Goal: Task Accomplishment & Management: Use online tool/utility

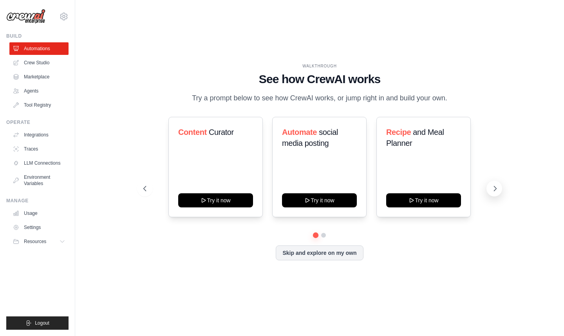
click at [493, 192] on icon at bounding box center [496, 189] width 8 height 8
click at [47, 66] on link "Crew Studio" at bounding box center [39, 62] width 59 height 13
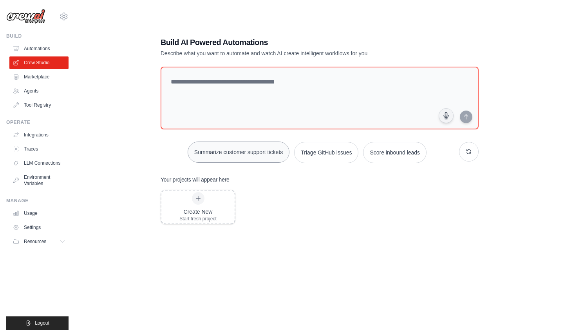
click at [219, 151] on button "Summarize customer support tickets" at bounding box center [239, 152] width 102 height 21
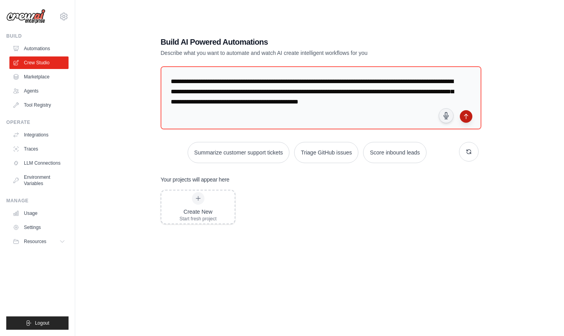
click at [468, 119] on icon "submit" at bounding box center [466, 116] width 6 height 6
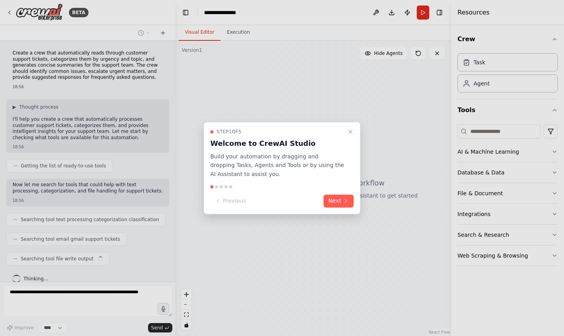
scroll to position [9, 0]
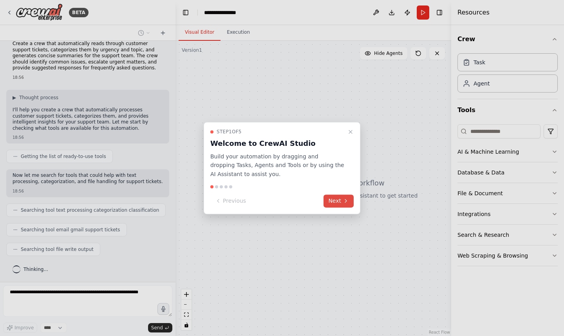
click at [332, 200] on button "Next" at bounding box center [339, 200] width 30 height 13
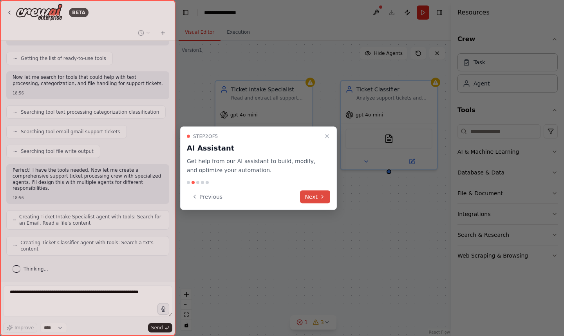
scroll to position [127, 0]
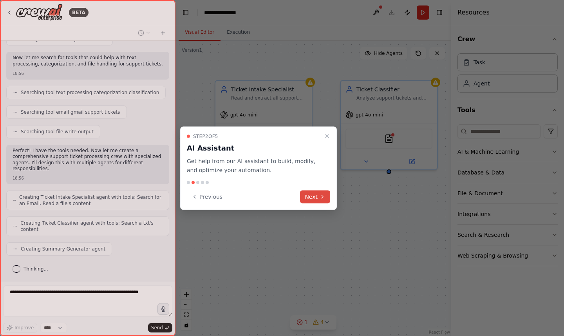
click at [311, 196] on button "Next" at bounding box center [315, 196] width 30 height 13
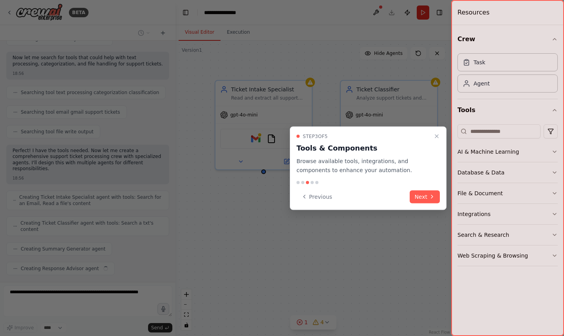
scroll to position [147, 0]
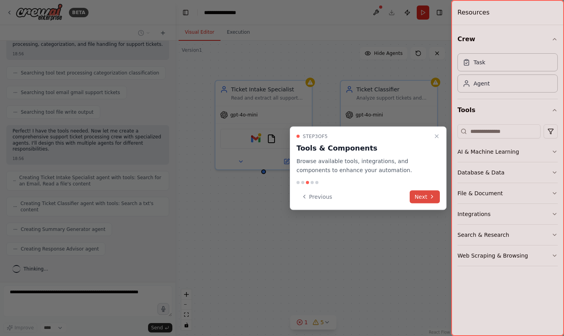
click at [431, 199] on icon at bounding box center [432, 197] width 6 height 6
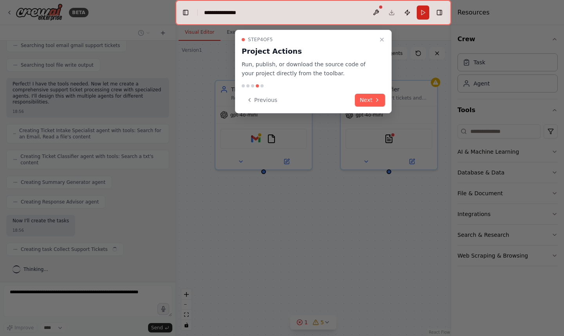
scroll to position [200, 0]
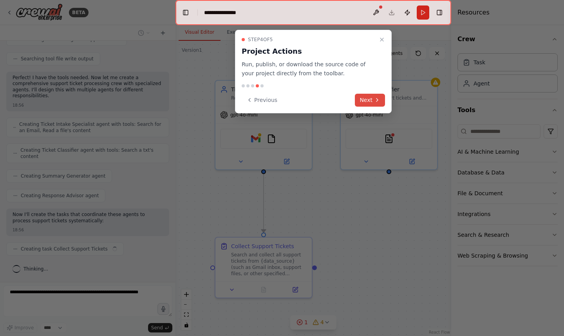
click at [365, 97] on button "Next" at bounding box center [370, 100] width 30 height 13
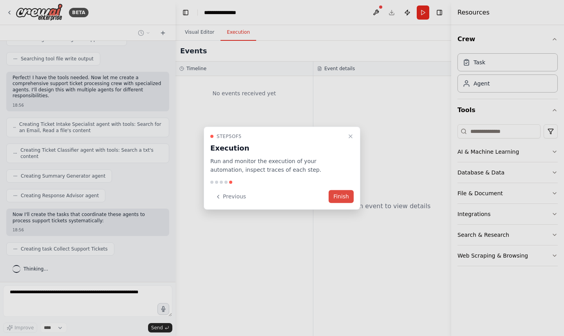
scroll to position [220, 0]
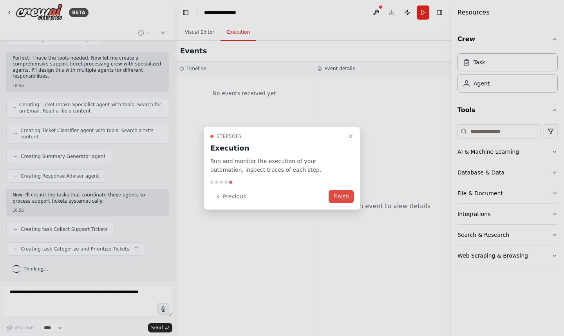
click at [347, 200] on button "Finish" at bounding box center [341, 196] width 25 height 13
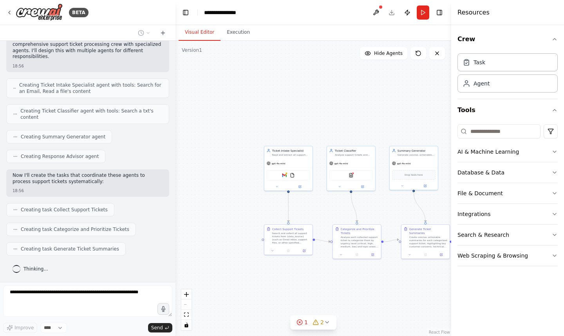
scroll to position [259, 0]
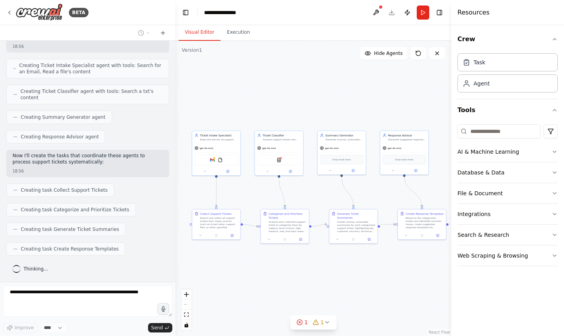
drag, startPoint x: 346, startPoint y: 202, endPoint x: 258, endPoint y: 192, distance: 89.2
click at [258, 192] on div ".deletable-edge-delete-btn { width: 20px; height: 20px; border: 0px solid #ffff…" at bounding box center [314, 188] width 276 height 295
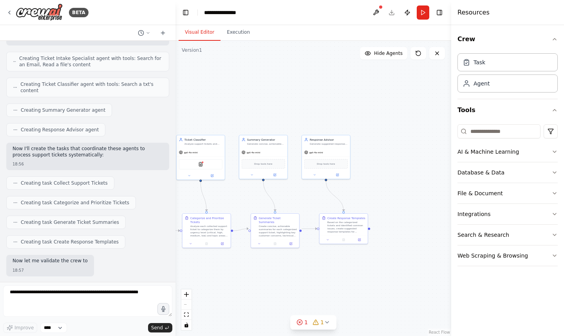
scroll to position [312, 0]
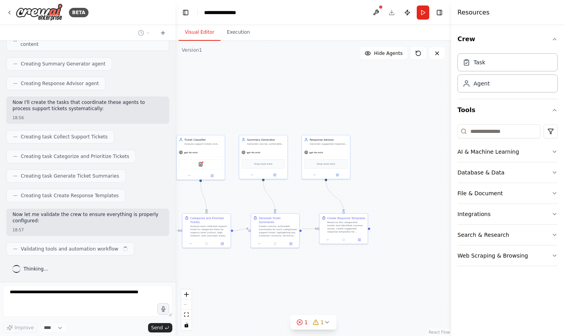
drag, startPoint x: 258, startPoint y: 192, endPoint x: 179, endPoint y: 196, distance: 78.5
click at [179, 196] on div ".deletable-edge-delete-btn { width: 20px; height: 20px; border: 0px solid #ffff…" at bounding box center [314, 188] width 276 height 295
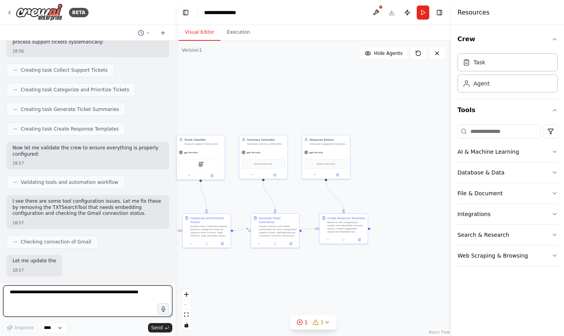
scroll to position [385, 0]
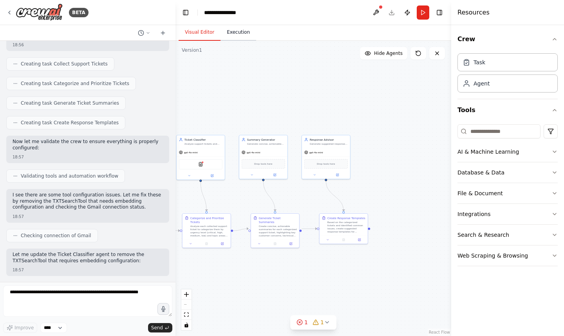
click at [241, 34] on button "Execution" at bounding box center [239, 32] width 36 height 16
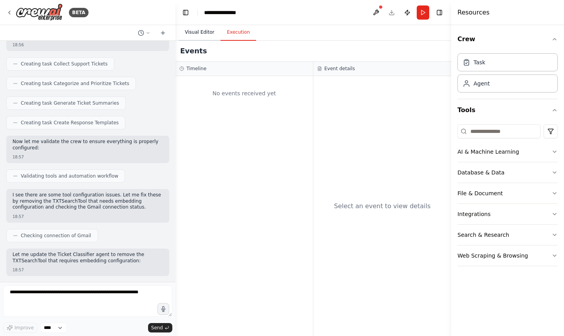
click at [207, 32] on button "Visual Editor" at bounding box center [200, 32] width 42 height 16
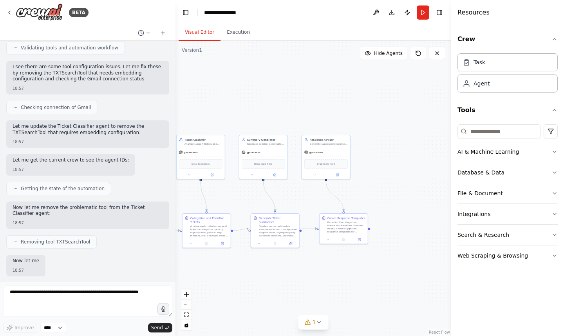
scroll to position [553, 0]
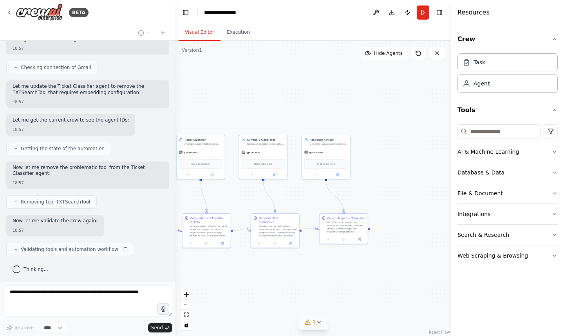
click at [320, 324] on icon at bounding box center [319, 322] width 6 height 6
click at [395, 292] on div ".deletable-edge-delete-btn { width: 20px; height: 20px; border: 0px solid #ffff…" at bounding box center [314, 188] width 276 height 295
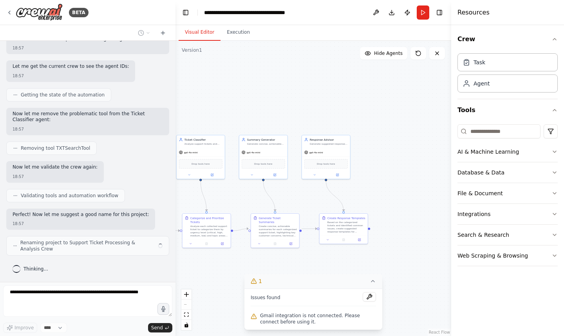
click at [378, 285] on button "1" at bounding box center [314, 281] width 138 height 15
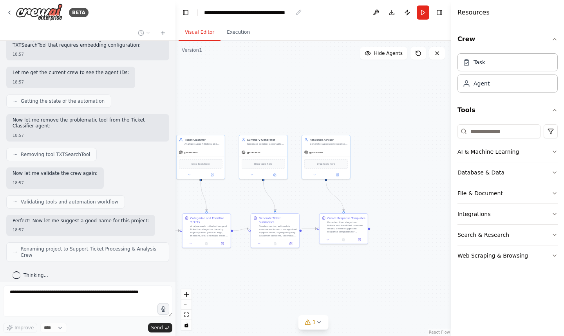
click at [241, 11] on div "**********" at bounding box center [248, 13] width 88 height 8
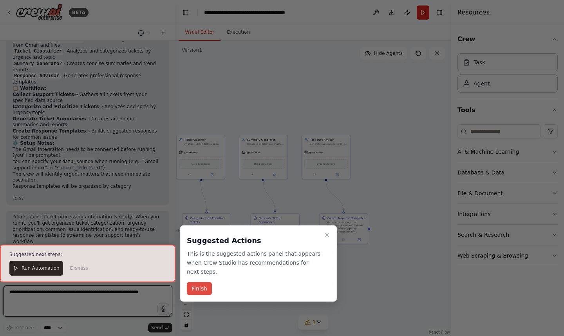
scroll to position [936, 0]
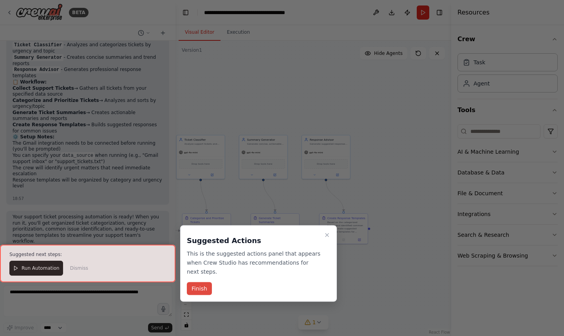
click at [203, 288] on button "Finish" at bounding box center [199, 288] width 25 height 13
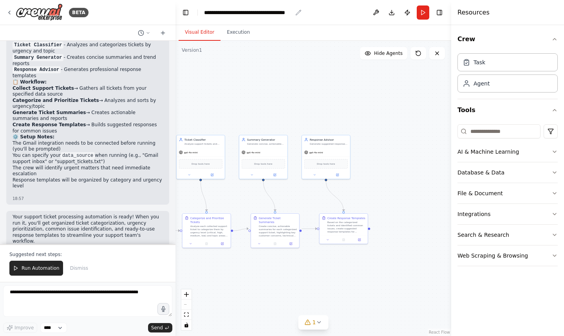
click at [269, 12] on div "**********" at bounding box center [248, 13] width 88 height 8
click at [555, 150] on icon "button" at bounding box center [555, 152] width 6 height 6
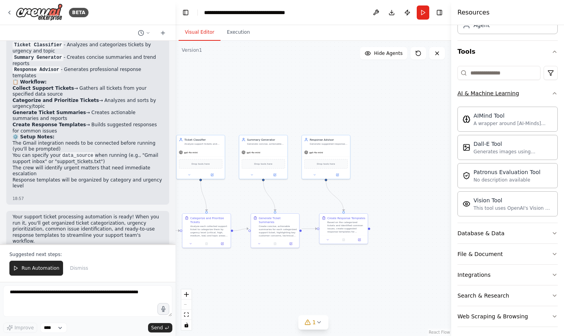
scroll to position [62, 0]
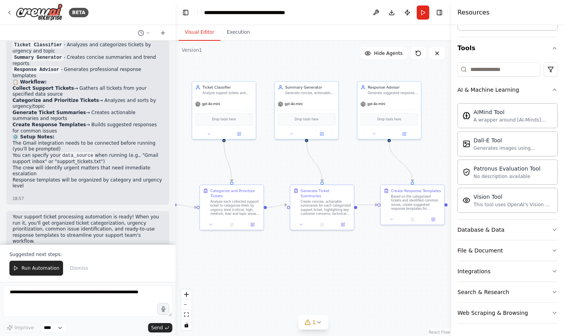
drag, startPoint x: 274, startPoint y: 279, endPoint x: 351, endPoint y: 243, distance: 85.1
click at [351, 243] on div ".deletable-edge-delete-btn { width: 20px; height: 20px; border: 0px solid #ffff…" at bounding box center [314, 188] width 276 height 295
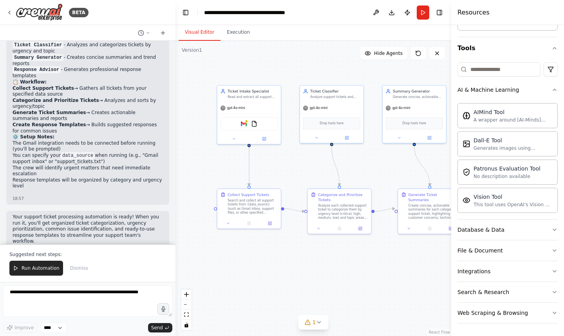
drag, startPoint x: 297, startPoint y: 261, endPoint x: 405, endPoint y: 265, distance: 107.9
click at [405, 265] on div ".deletable-edge-delete-btn { width: 20px; height: 20px; border: 0px solid #ffff…" at bounding box center [314, 188] width 276 height 295
click at [274, 212] on div "Search and collect all support tickets from {data_source} (such as Gmail inbox,…" at bounding box center [253, 205] width 50 height 16
click at [349, 204] on div "Analyze each collected support ticket to categorize them by urgency level (crit…" at bounding box center [343, 210] width 50 height 16
click at [483, 231] on div "Database & Data" at bounding box center [481, 230] width 47 height 8
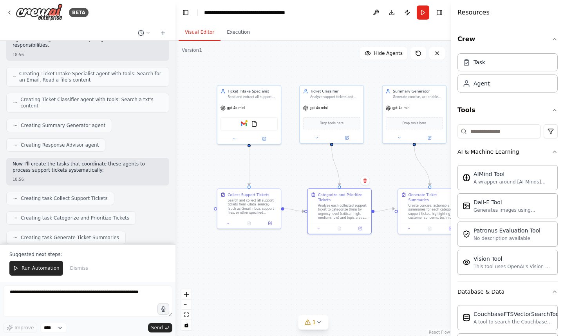
scroll to position [0, 0]
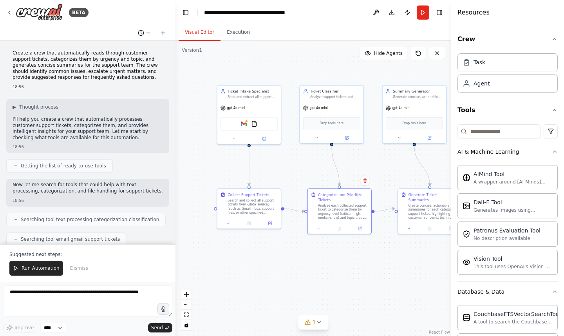
click at [147, 32] on icon at bounding box center [148, 33] width 5 height 5
click at [221, 55] on div ".deletable-edge-delete-btn { width: 20px; height: 20px; border: 0px solid #ffff…" at bounding box center [314, 188] width 276 height 295
click at [249, 9] on div "**********" at bounding box center [248, 13] width 88 height 8
click at [48, 269] on div at bounding box center [88, 168] width 176 height 336
click at [32, 270] on span "Run Automation" at bounding box center [41, 268] width 38 height 6
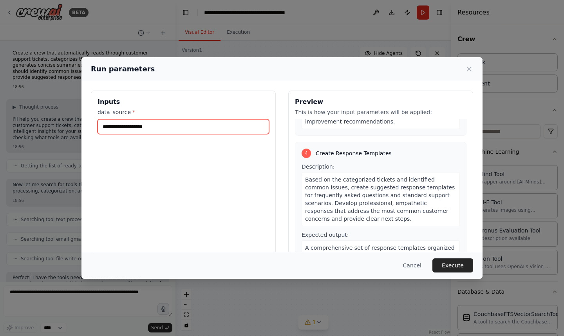
click at [217, 128] on input "data_source *" at bounding box center [184, 126] width 172 height 15
click at [206, 128] on input "data_source *" at bounding box center [184, 126] width 172 height 15
click at [414, 265] on button "Cancel" at bounding box center [412, 265] width 31 height 14
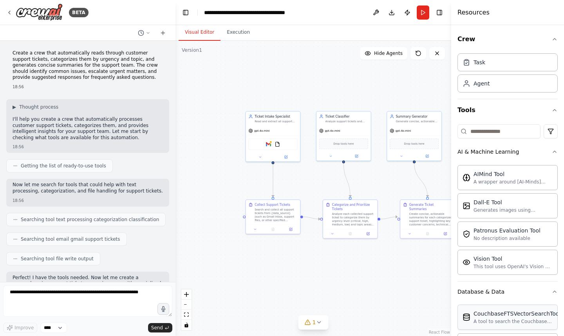
click at [472, 321] on div "CouchbaseFTSVectorSearchTool A tool to search the Couchbase database for releva…" at bounding box center [508, 317] width 90 height 15
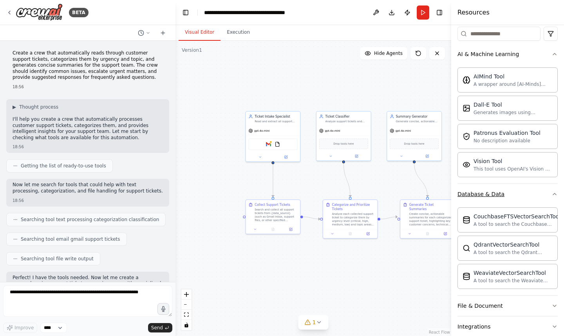
scroll to position [101, 0]
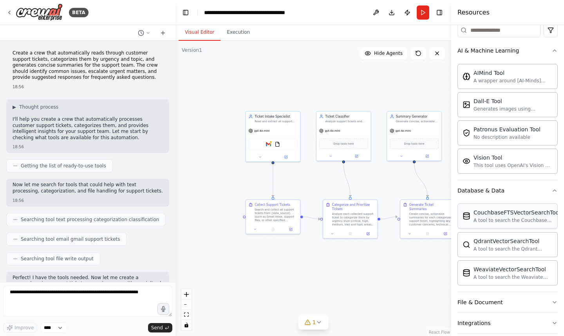
click at [503, 220] on div "A tool to search the Couchbase database for relevant information on internal do…" at bounding box center [517, 220] width 87 height 6
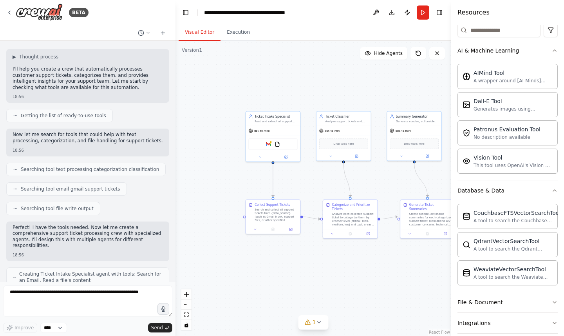
scroll to position [52, 0]
click at [93, 115] on span "Getting the list of ready-to-use tools" at bounding box center [63, 114] width 85 height 6
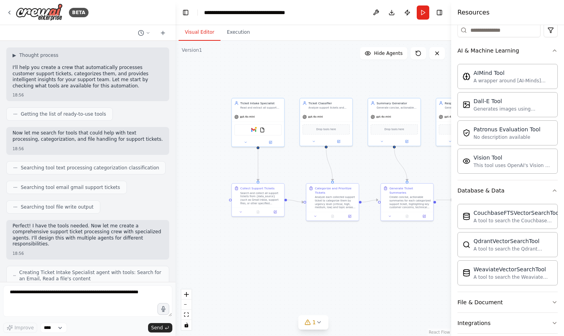
drag, startPoint x: 360, startPoint y: 269, endPoint x: 347, endPoint y: 252, distance: 21.5
click at [347, 252] on div ".deletable-edge-delete-btn { width: 20px; height: 20px; border: 0px solid #ffff…" at bounding box center [314, 188] width 276 height 295
click at [263, 197] on div "Search and collect all support tickets from {data_source} (such as Gmail inbox,…" at bounding box center [261, 198] width 41 height 14
click at [271, 116] on div "gpt-4o-mini" at bounding box center [258, 115] width 53 height 9
click at [270, 118] on div "gpt-4o-mini" at bounding box center [258, 115] width 53 height 9
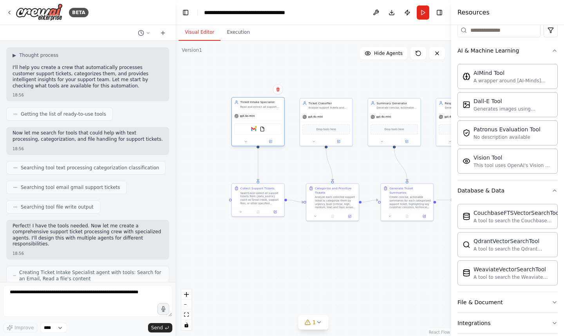
click at [270, 118] on div "gpt-4o-mini" at bounding box center [258, 115] width 53 height 9
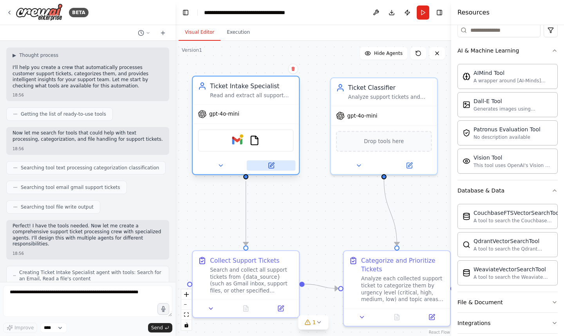
click at [272, 165] on icon at bounding box center [271, 165] width 5 height 5
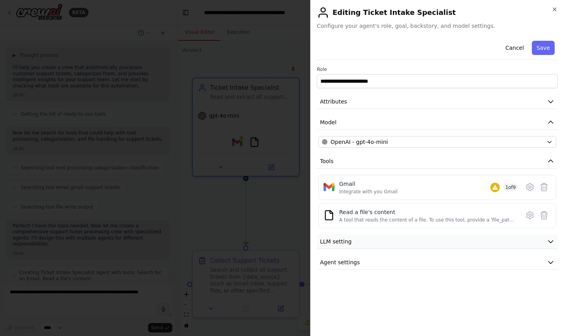
click at [371, 244] on button "LLM setting" at bounding box center [437, 241] width 241 height 15
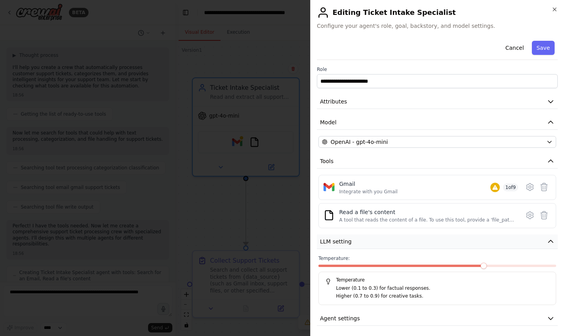
scroll to position [2, 0]
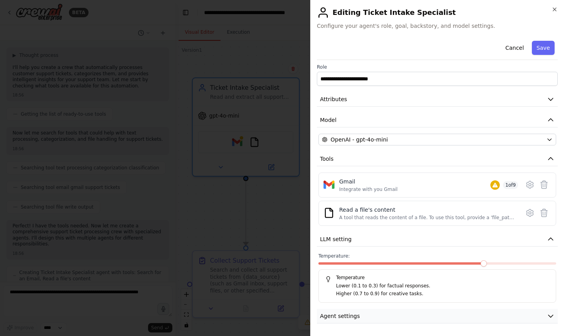
click at [376, 318] on button "Agent settings" at bounding box center [437, 316] width 241 height 15
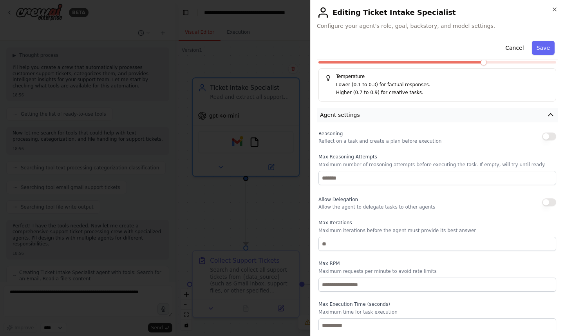
scroll to position [206, 0]
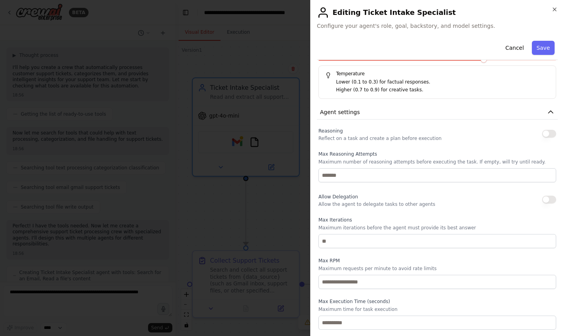
click at [263, 209] on div at bounding box center [282, 168] width 564 height 336
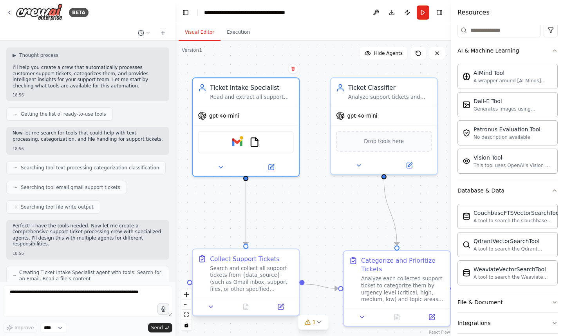
click at [260, 275] on div "Search and collect all support tickets from {data_source} (such as Gmail inbox,…" at bounding box center [252, 279] width 84 height 28
click at [282, 307] on icon at bounding box center [280, 306] width 5 height 5
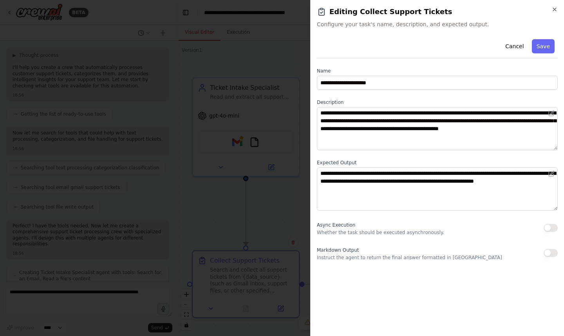
click at [274, 228] on div at bounding box center [282, 168] width 564 height 336
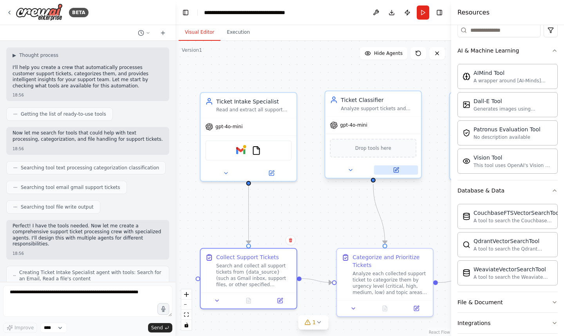
click at [397, 172] on icon at bounding box center [396, 170] width 6 height 6
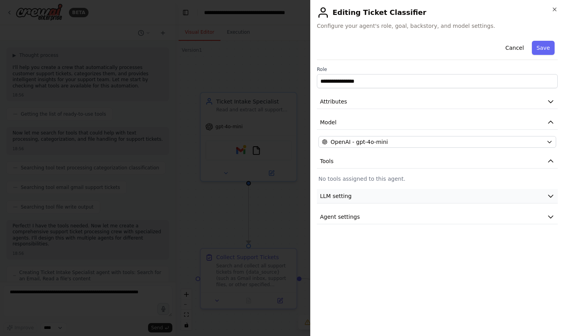
click at [388, 198] on button "LLM setting" at bounding box center [437, 196] width 241 height 15
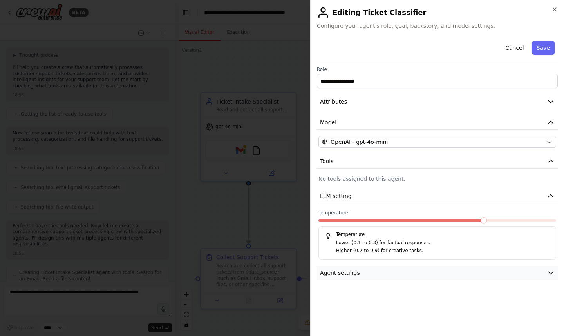
click at [378, 273] on button "Agent settings" at bounding box center [437, 273] width 241 height 15
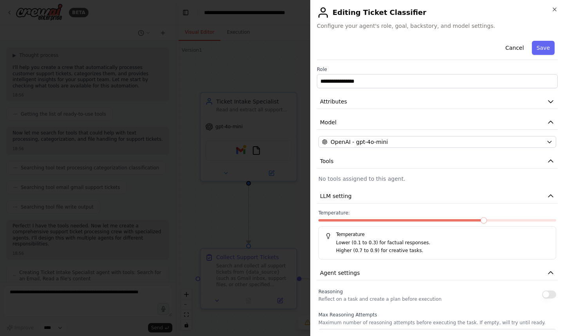
click at [272, 229] on div at bounding box center [282, 168] width 564 height 336
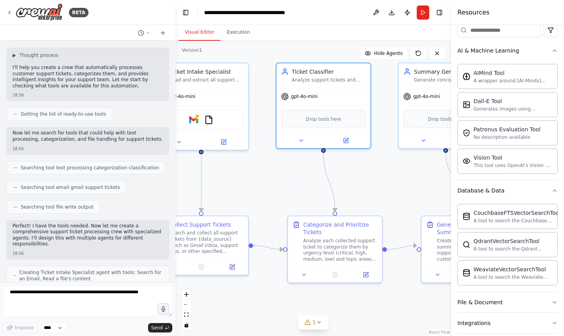
drag, startPoint x: 321, startPoint y: 197, endPoint x: 273, endPoint y: 165, distance: 57.6
click at [273, 165] on div ".deletable-edge-delete-btn { width: 20px; height: 20px; border: 0px solid #ffff…" at bounding box center [314, 188] width 276 height 295
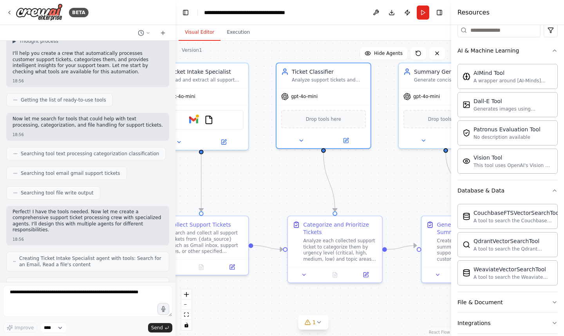
scroll to position [69, 0]
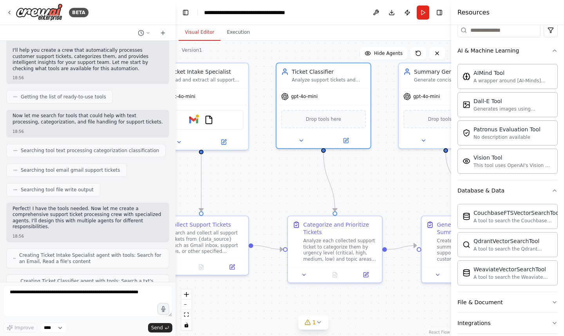
click at [110, 151] on span "Searching tool text processing categorization classification" at bounding box center [90, 150] width 138 height 6
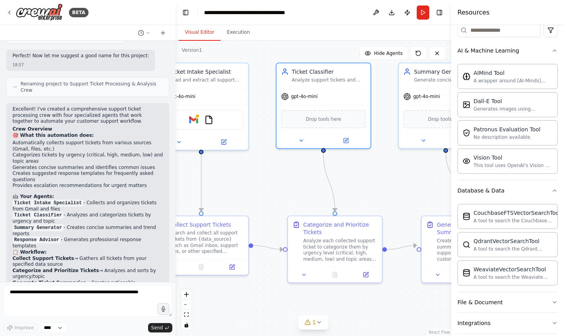
scroll to position [766, 0]
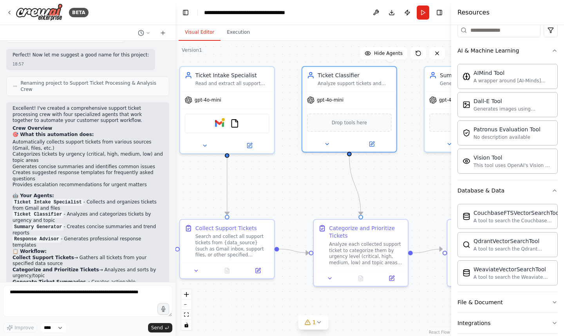
drag, startPoint x: 254, startPoint y: 176, endPoint x: 280, endPoint y: 179, distance: 26.1
click at [280, 179] on div ".deletable-edge-delete-btn { width: 20px; height: 20px; border: 0px solid #ffff…" at bounding box center [314, 188] width 276 height 295
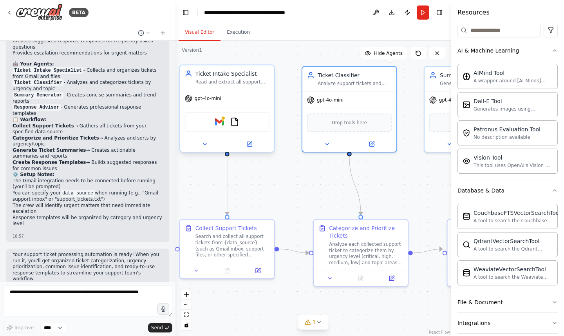
click at [250, 96] on div "gpt-4o-mini" at bounding box center [227, 98] width 94 height 17
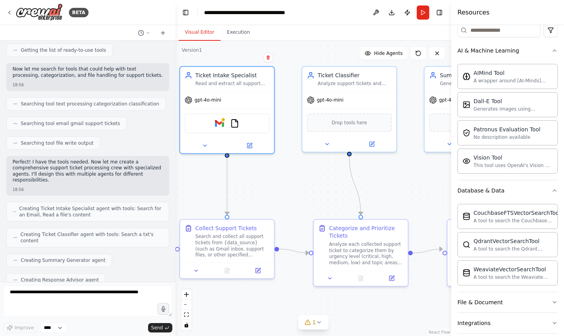
scroll to position [0, 0]
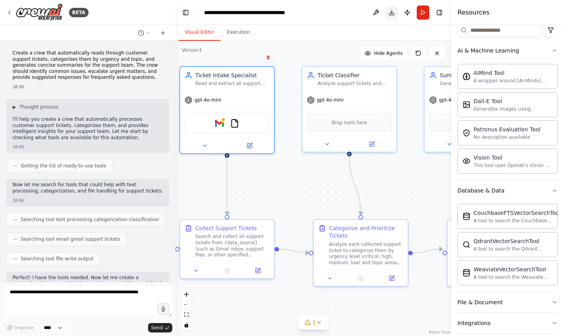
click at [389, 10] on button "Download" at bounding box center [392, 12] width 13 height 14
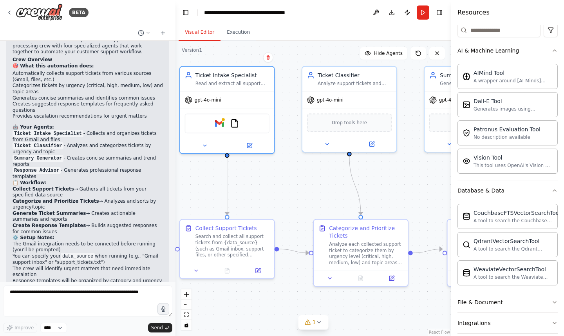
scroll to position [898, 0]
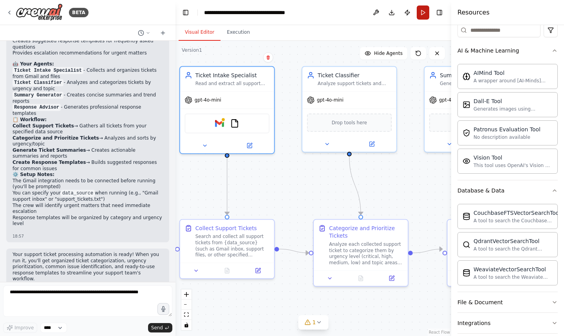
click at [420, 13] on button "Run" at bounding box center [423, 12] width 13 height 14
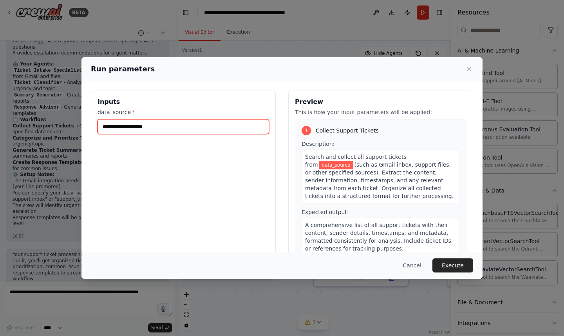
click at [157, 124] on input "data_source *" at bounding box center [184, 126] width 172 height 15
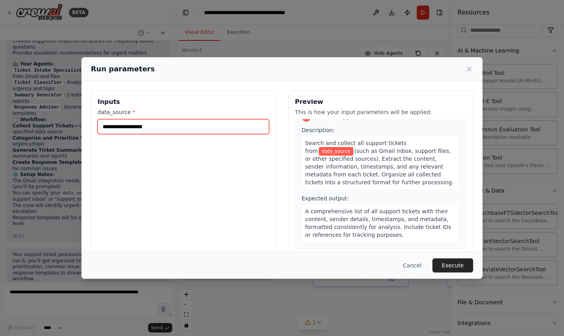
scroll to position [14, 0]
drag, startPoint x: 433, startPoint y: 165, endPoint x: 447, endPoint y: 166, distance: 14.1
click at [447, 166] on span "(such as Gmail inbox, support files, or other specified sources). Extract the c…" at bounding box center [379, 166] width 149 height 38
copy span "ticket"
click at [471, 70] on icon at bounding box center [470, 69] width 8 height 8
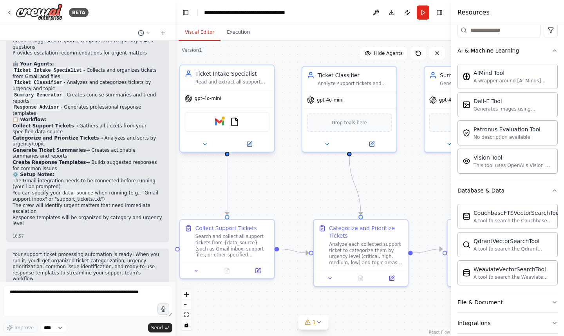
click at [251, 127] on div "Gmail FileReadTool" at bounding box center [227, 122] width 85 height 20
click at [250, 144] on icon at bounding box center [251, 144] width 4 height 4
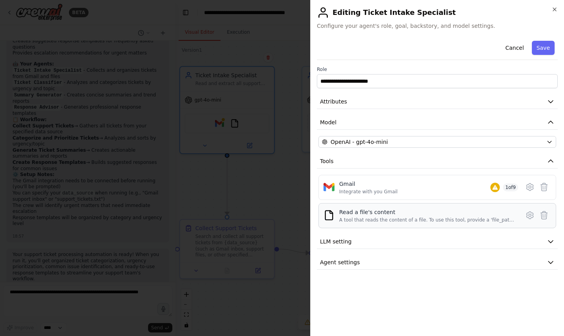
click at [384, 224] on div "Read a file's content A tool that reads the content of a file. To use this tool…" at bounding box center [438, 215] width 238 height 25
click at [529, 217] on icon at bounding box center [530, 215] width 7 height 7
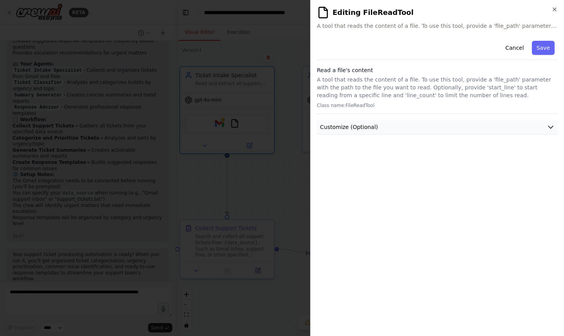
click at [550, 128] on icon "button" at bounding box center [551, 127] width 8 height 8
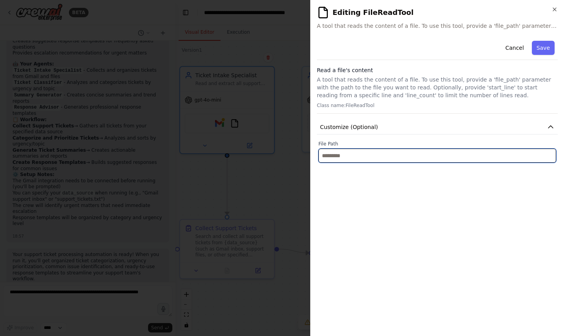
click at [491, 158] on input "text" at bounding box center [438, 156] width 238 height 14
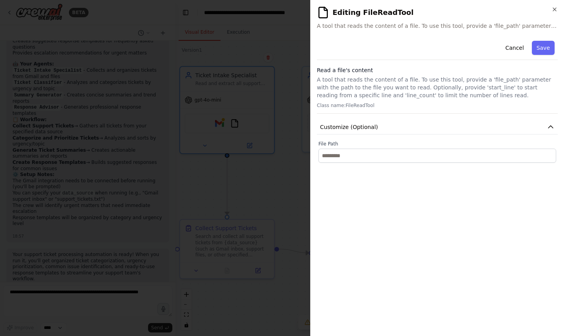
click at [300, 177] on div at bounding box center [282, 168] width 564 height 336
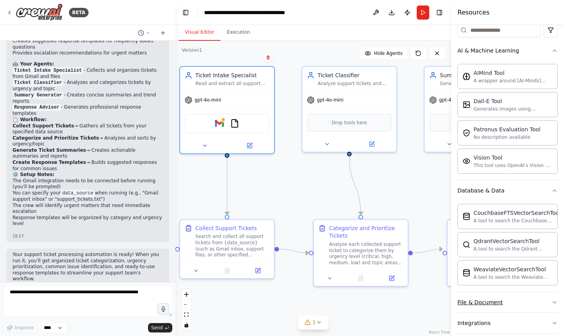
click at [553, 304] on icon "button" at bounding box center [555, 302] width 6 height 6
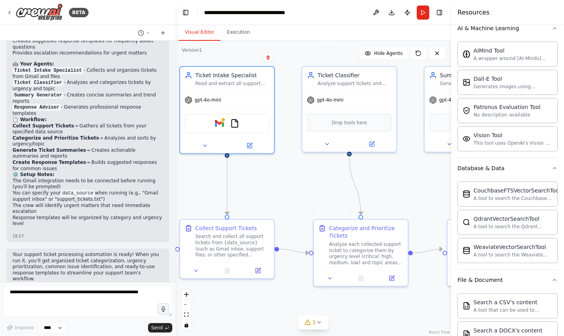
scroll to position [111, 0]
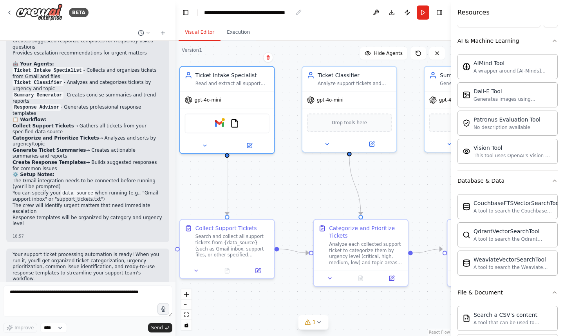
click at [248, 13] on div "**********" at bounding box center [248, 13] width 88 height 8
click at [248, 13] on div "**********" at bounding box center [259, 13] width 111 height 8
copy div "**********"
click at [425, 16] on button "Run" at bounding box center [423, 12] width 13 height 14
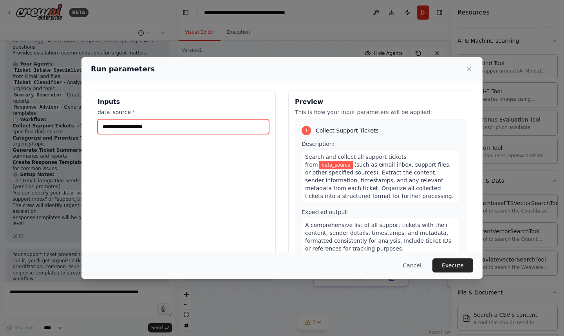
click at [176, 131] on input "data_source *" at bounding box center [184, 126] width 172 height 15
paste input "**********"
type input "**********"
paste input "**********"
type input "**********"
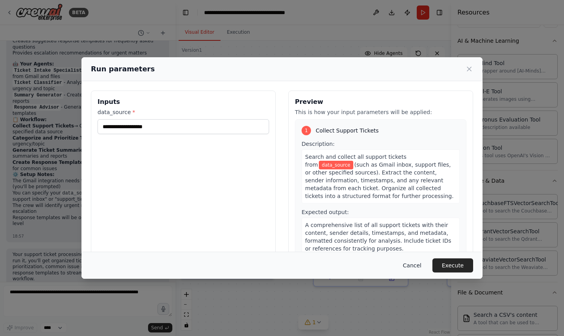
click at [422, 265] on button "Cancel" at bounding box center [412, 265] width 31 height 14
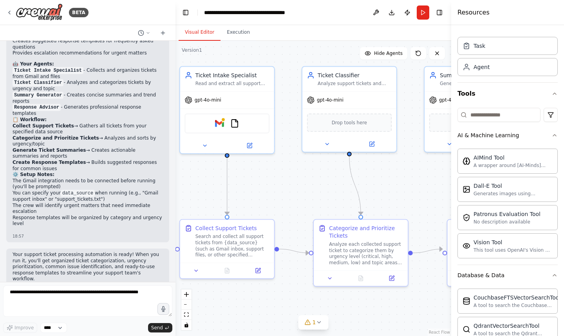
scroll to position [0, 0]
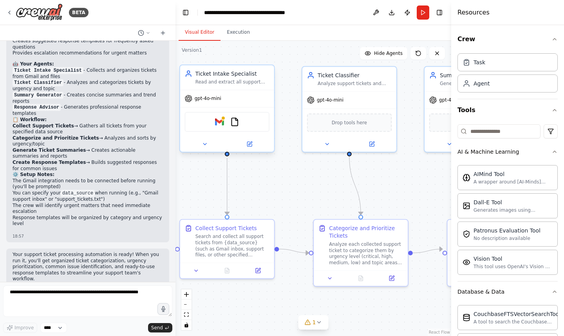
click at [244, 123] on div "Gmail FileReadTool" at bounding box center [227, 122] width 85 height 20
click at [243, 107] on div "Gmail FileReadTool" at bounding box center [227, 121] width 94 height 29
click at [252, 146] on icon at bounding box center [250, 144] width 6 height 6
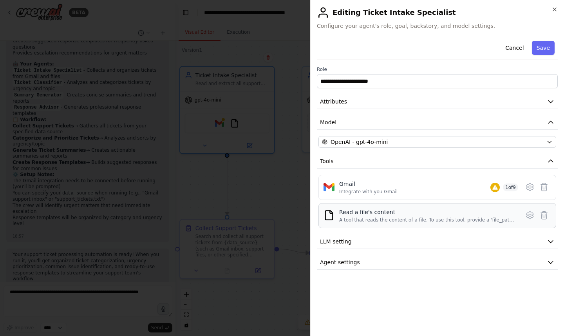
click at [438, 212] on div "Read a file's content" at bounding box center [427, 212] width 176 height 8
click at [528, 190] on icon at bounding box center [530, 186] width 9 height 9
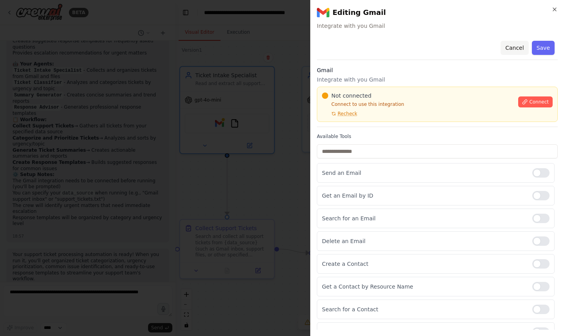
click at [513, 50] on button "Cancel" at bounding box center [515, 48] width 28 height 14
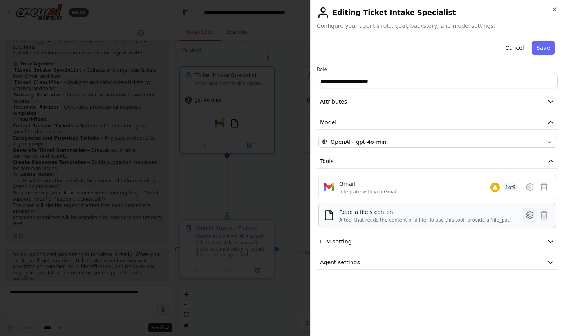
click at [530, 214] on icon at bounding box center [530, 215] width 9 height 9
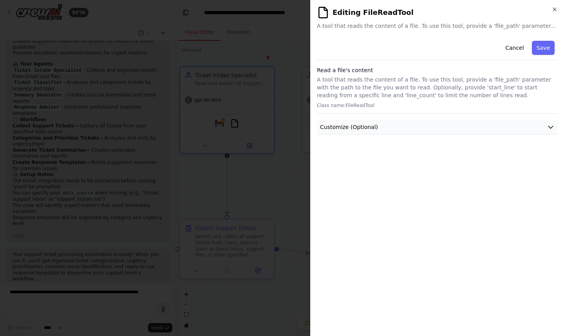
click at [504, 126] on button "Customize (Optional)" at bounding box center [437, 127] width 241 height 15
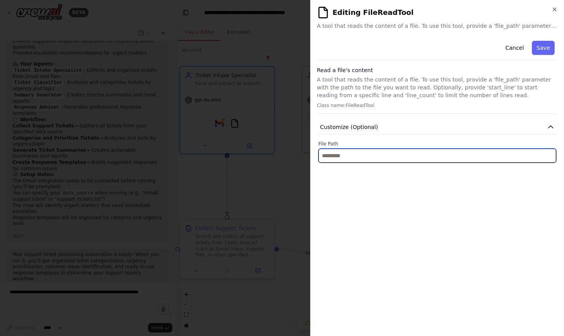
click at [472, 160] on input "text" at bounding box center [438, 156] width 238 height 14
click at [383, 159] on input "text" at bounding box center [438, 156] width 238 height 14
paste input "**********"
type input "**********"
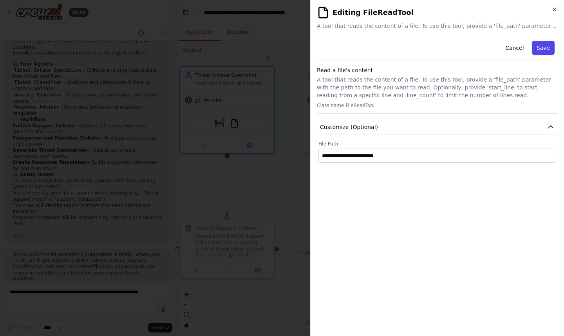
click at [546, 51] on button "Save" at bounding box center [543, 48] width 23 height 14
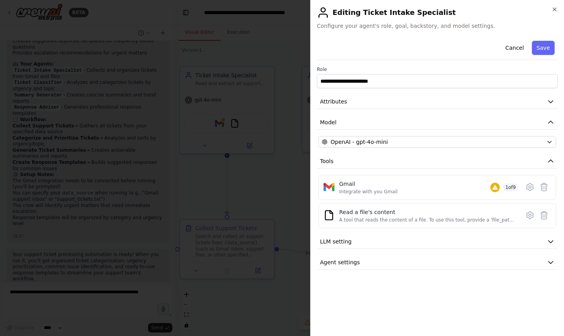
click at [286, 191] on div at bounding box center [282, 168] width 564 height 336
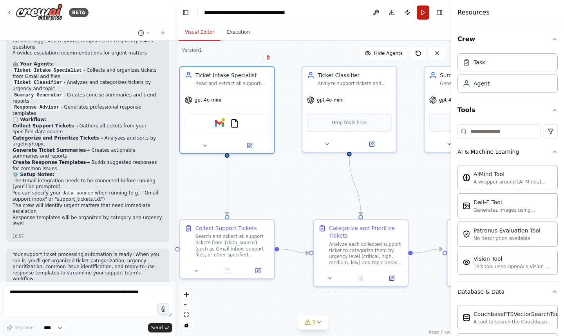
click at [423, 9] on button "Run" at bounding box center [423, 12] width 13 height 14
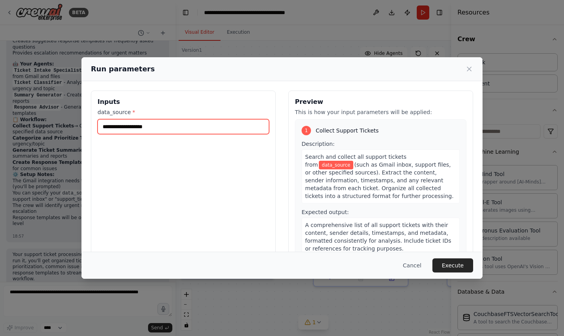
click at [192, 128] on input "data_source *" at bounding box center [184, 126] width 172 height 15
click at [207, 127] on input "data_source *" at bounding box center [184, 126] width 172 height 15
paste input "**********"
type input "**********"
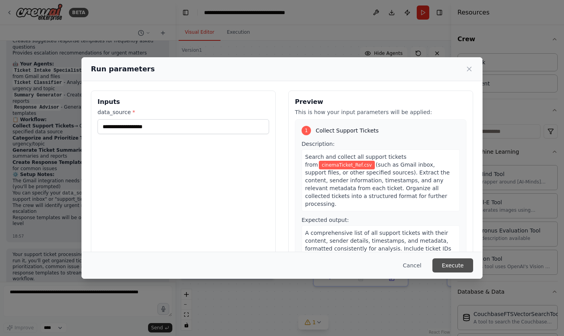
click at [455, 264] on button "Execute" at bounding box center [453, 265] width 41 height 14
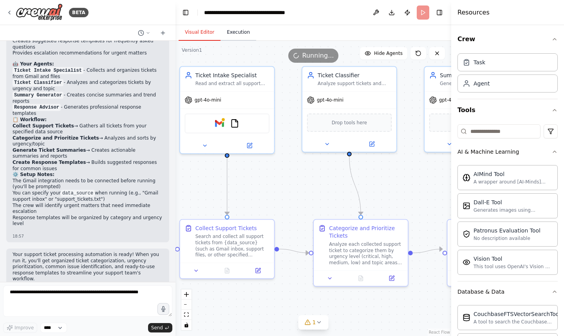
click at [244, 34] on button "Execution" at bounding box center [239, 32] width 36 height 16
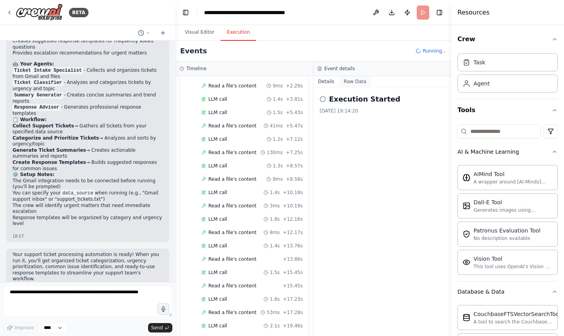
scroll to position [157, 0]
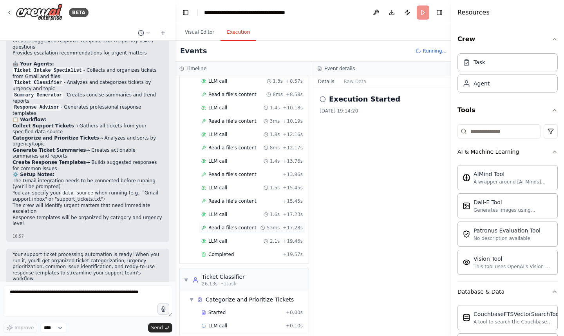
click at [227, 225] on span "Read a file's content" at bounding box center [233, 228] width 48 height 6
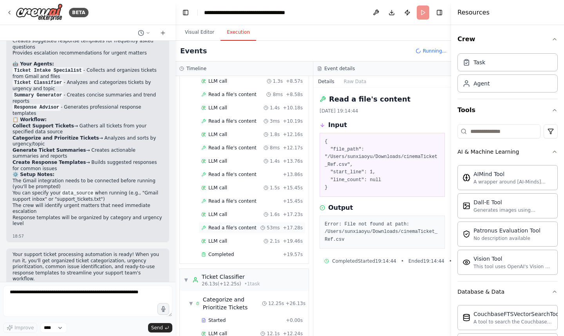
scroll to position [250, 0]
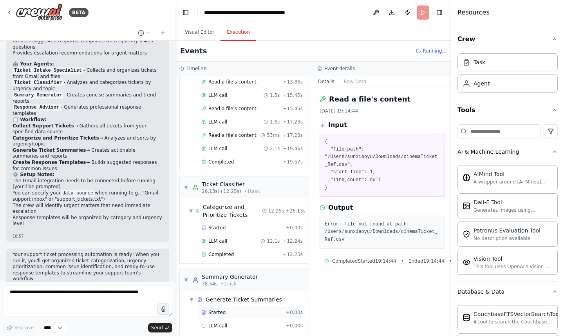
click at [231, 307] on div "Started + 0.00s" at bounding box center [252, 313] width 107 height 12
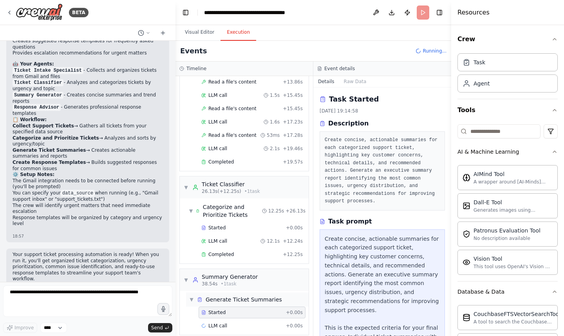
click at [234, 296] on div "Generate Ticket Summaries" at bounding box center [244, 300] width 76 height 8
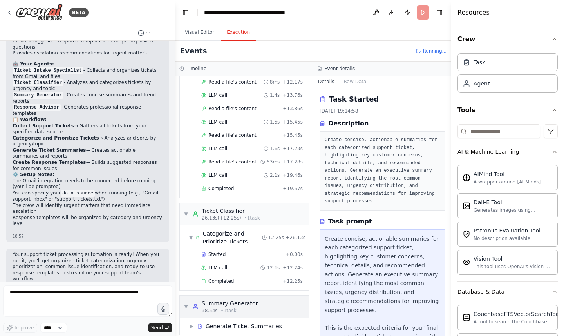
click at [245, 299] on div "Summary Generator" at bounding box center [230, 303] width 56 height 8
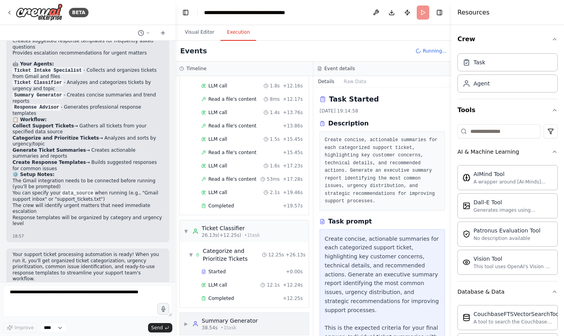
click at [186, 321] on span "▶" at bounding box center [186, 324] width 5 height 6
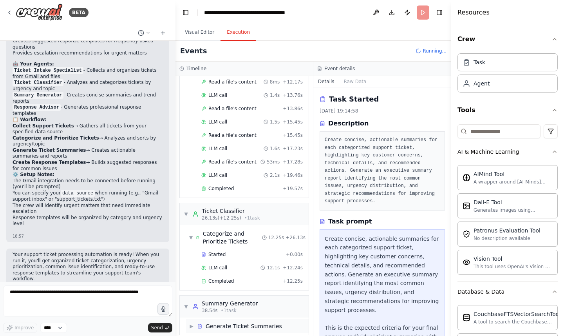
click at [192, 323] on span "▶" at bounding box center [191, 326] width 5 height 6
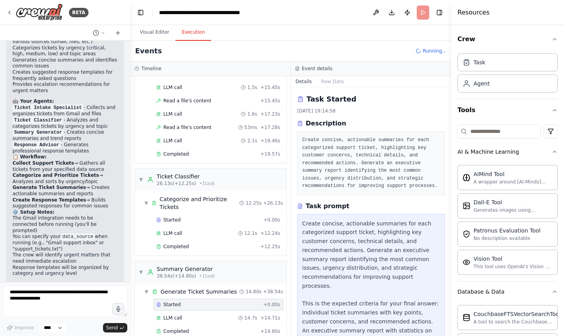
scroll to position [1027, 0]
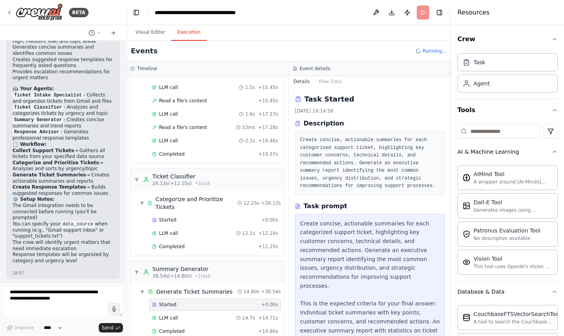
drag, startPoint x: 173, startPoint y: 246, endPoint x: 126, endPoint y: 244, distance: 46.7
click at [126, 244] on div "BETA Create a crew that automatically reads through customer support tickets, c…" at bounding box center [282, 168] width 564 height 336
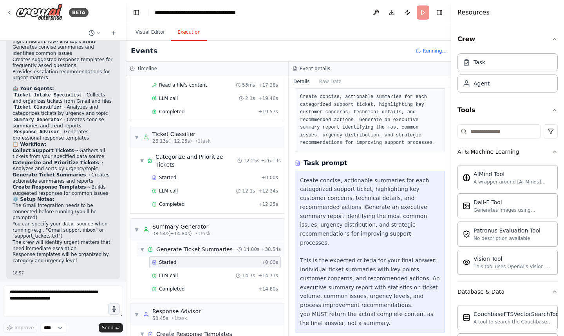
scroll to position [327, 0]
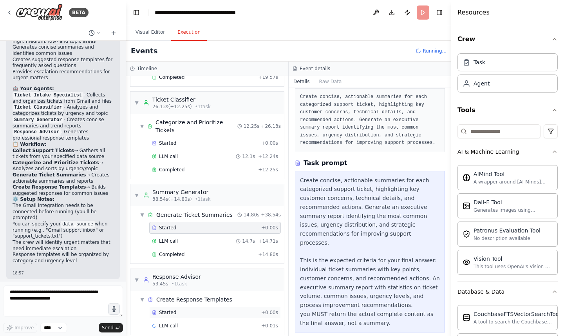
click at [187, 309] on div "Started" at bounding box center [205, 312] width 106 height 6
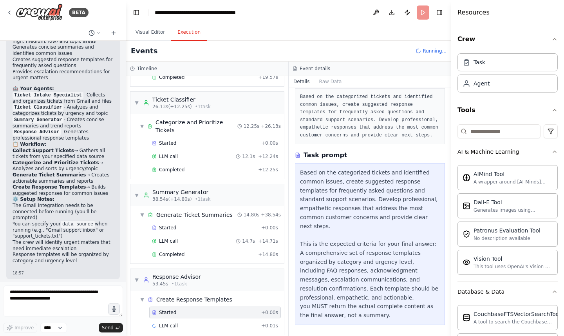
scroll to position [36, 0]
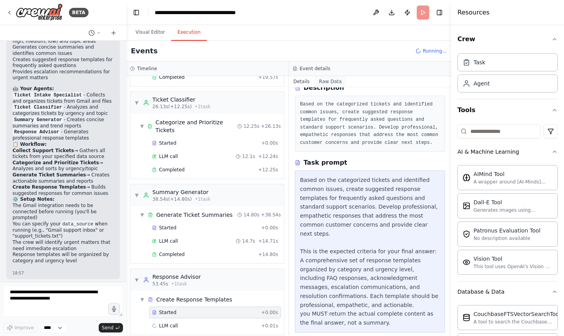
click at [331, 81] on button "Raw Data" at bounding box center [331, 81] width 32 height 11
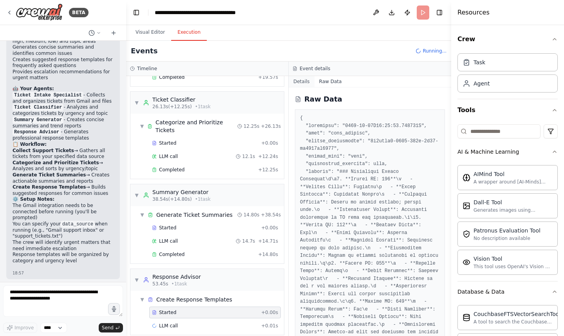
click at [305, 82] on button "Details" at bounding box center [302, 81] width 26 height 11
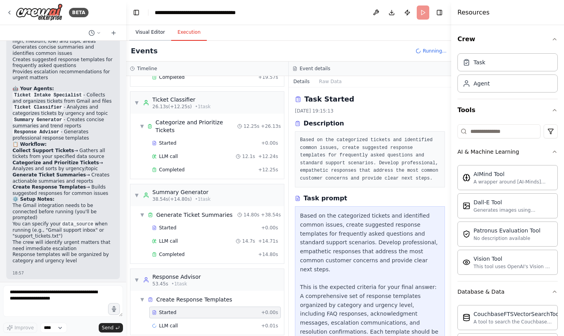
click at [154, 34] on button "Visual Editor" at bounding box center [150, 32] width 42 height 16
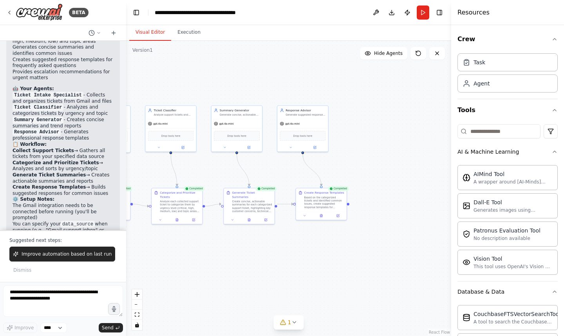
drag, startPoint x: 306, startPoint y: 290, endPoint x: 189, endPoint y: 283, distance: 117.4
click at [189, 283] on div ".deletable-edge-delete-btn { width: 20px; height: 20px; border: 0px solid #ffff…" at bounding box center [288, 188] width 325 height 295
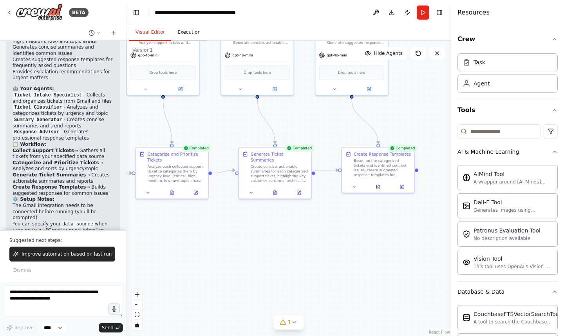
click at [183, 35] on button "Execution" at bounding box center [189, 32] width 36 height 16
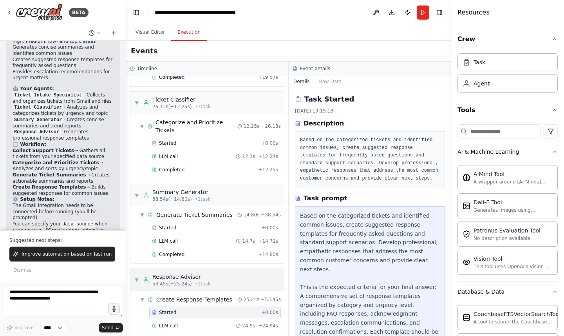
scroll to position [340, 0]
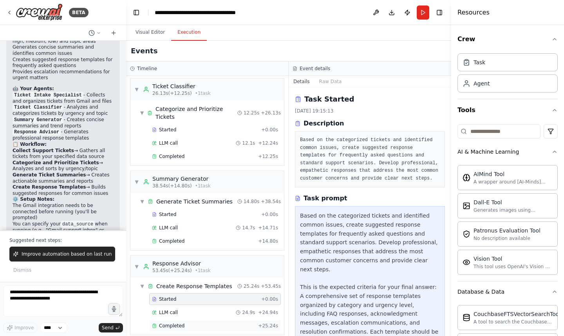
click at [211, 323] on div "Completed" at bounding box center [203, 326] width 103 height 6
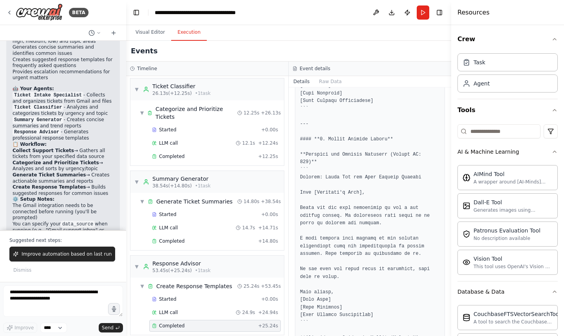
scroll to position [1107, 0]
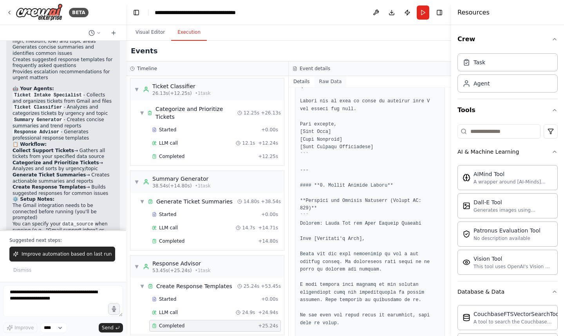
click at [330, 82] on button "Raw Data" at bounding box center [331, 81] width 32 height 11
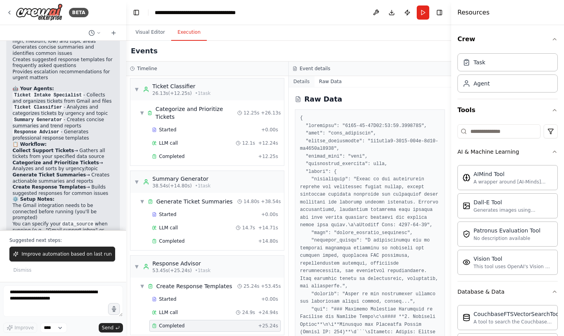
click at [304, 80] on button "Details" at bounding box center [302, 81] width 26 height 11
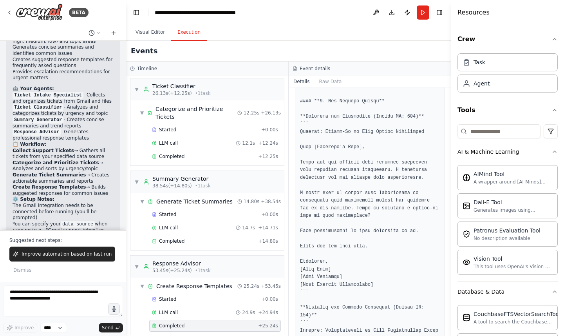
scroll to position [1857, 0]
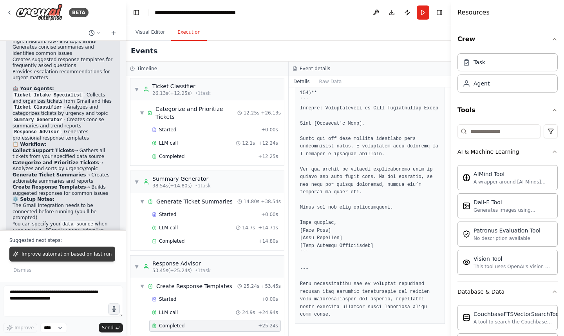
click at [92, 257] on span "Improve automation based on last run" at bounding box center [67, 254] width 90 height 6
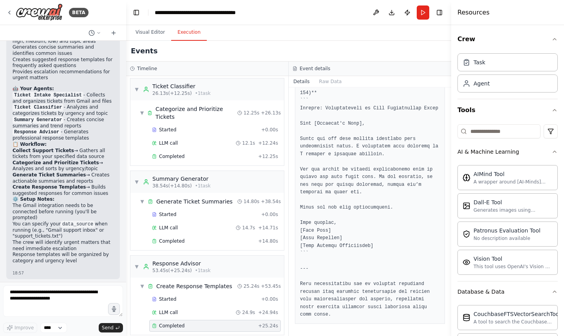
scroll to position [1078, 0]
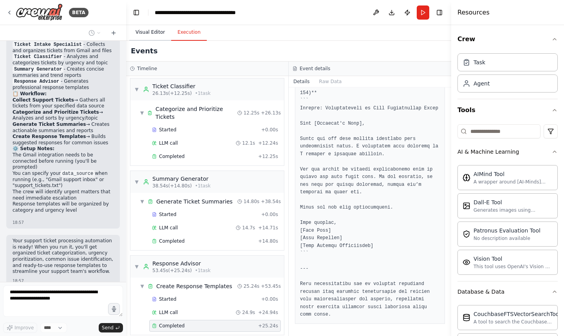
click at [148, 31] on button "Visual Editor" at bounding box center [150, 32] width 42 height 16
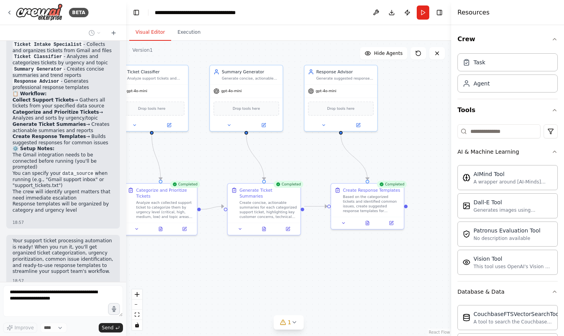
drag, startPoint x: 298, startPoint y: 133, endPoint x: 287, endPoint y: 169, distance: 37.7
click at [287, 169] on div ".deletable-edge-delete-btn { width: 20px; height: 20px; border: 0px solid #ffff…" at bounding box center [288, 188] width 325 height 295
click at [335, 108] on span "Drop tools here" at bounding box center [340, 107] width 27 height 6
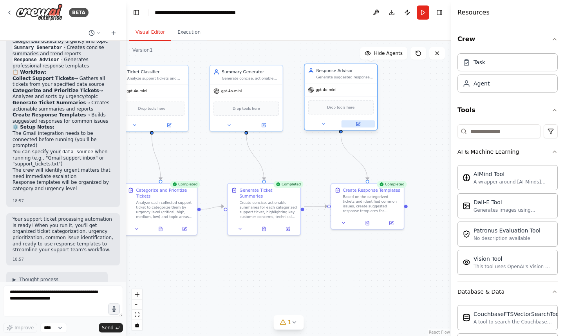
click at [361, 126] on button at bounding box center [358, 123] width 33 height 7
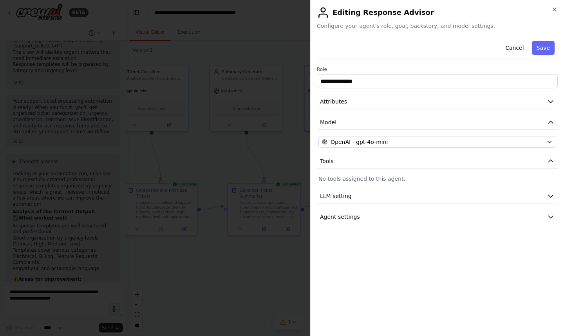
click at [237, 244] on div at bounding box center [282, 168] width 564 height 336
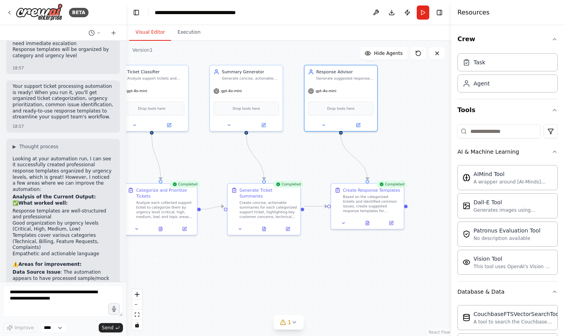
scroll to position [1232, 0]
click at [356, 200] on div "Based on the categorized tickets and identified common issues, create suggested…" at bounding box center [371, 202] width 57 height 19
click at [370, 221] on button at bounding box center [367, 221] width 25 height 7
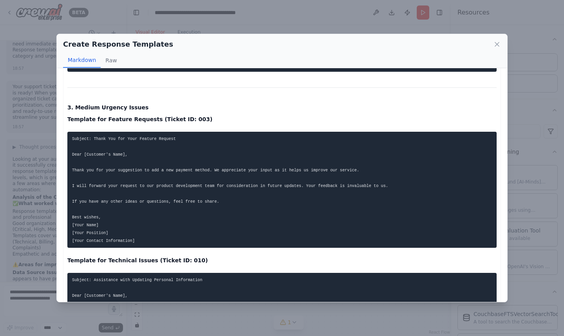
scroll to position [373, 0]
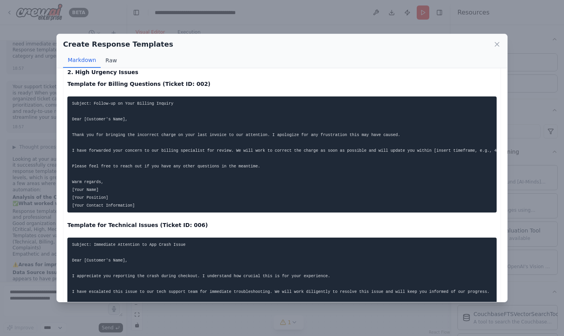
click at [112, 61] on button "Raw" at bounding box center [111, 60] width 21 height 15
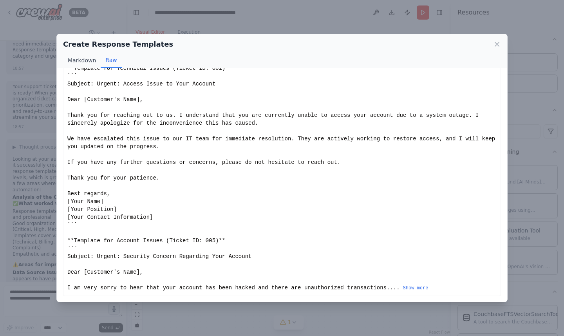
click at [85, 63] on button "Markdown" at bounding box center [82, 60] width 38 height 15
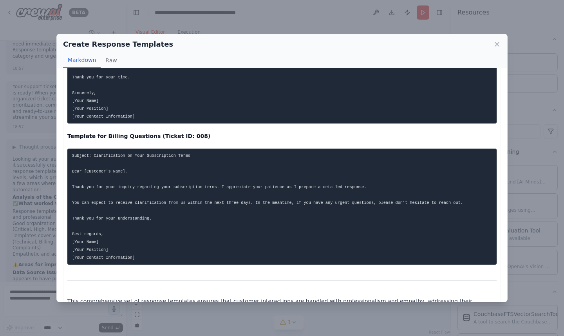
scroll to position [1308, 0]
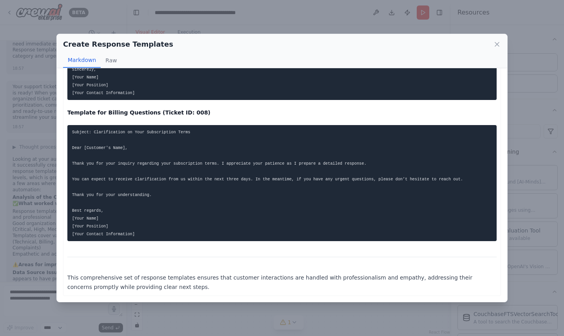
click at [63, 53] on button "Markdown" at bounding box center [82, 60] width 38 height 15
click at [496, 42] on icon at bounding box center [498, 44] width 8 height 8
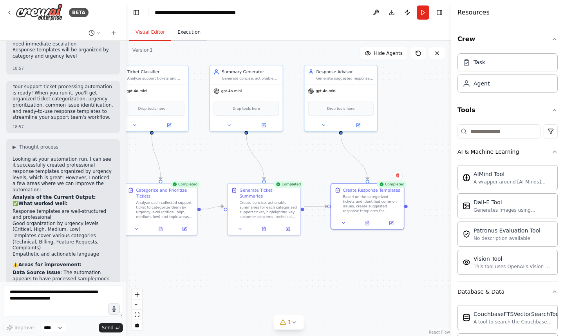
click at [191, 33] on button "Execution" at bounding box center [189, 32] width 36 height 16
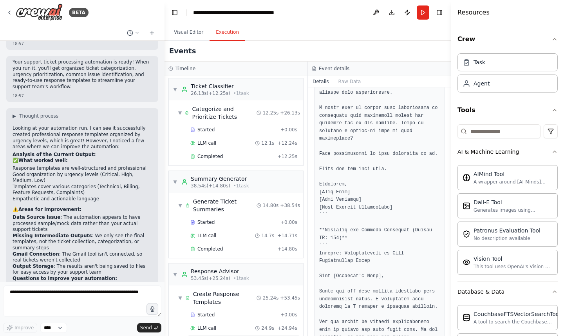
scroll to position [1115, 0]
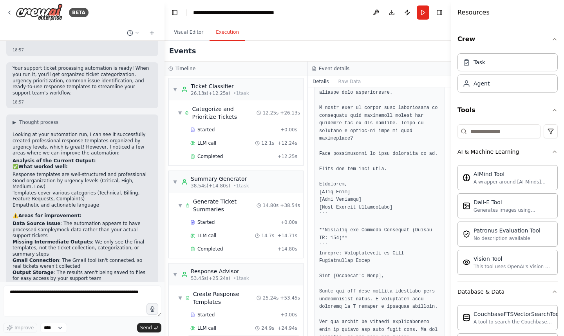
drag, startPoint x: 125, startPoint y: 162, endPoint x: 165, endPoint y: 165, distance: 39.3
click at [165, 165] on div "BETA Create a crew that automatically reads through customer support tickets, c…" at bounding box center [282, 168] width 564 height 336
click at [221, 244] on div "Completed + 14.80s" at bounding box center [244, 249] width 113 height 12
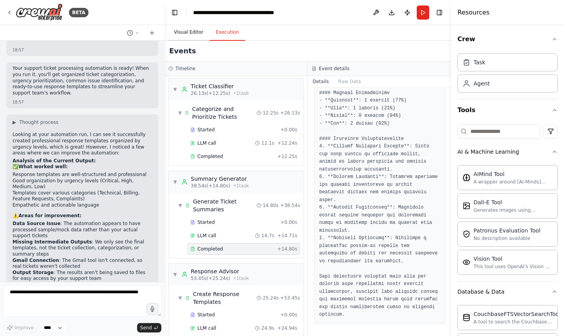
click at [177, 28] on button "Visual Editor" at bounding box center [189, 32] width 42 height 16
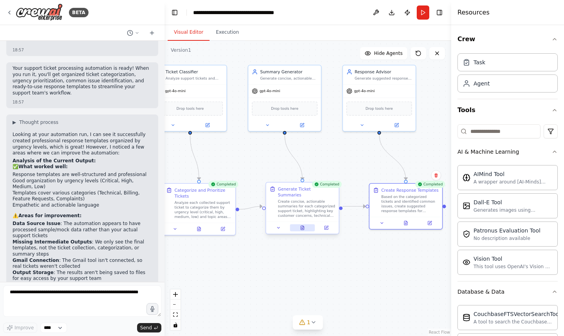
click at [307, 224] on button at bounding box center [302, 227] width 25 height 7
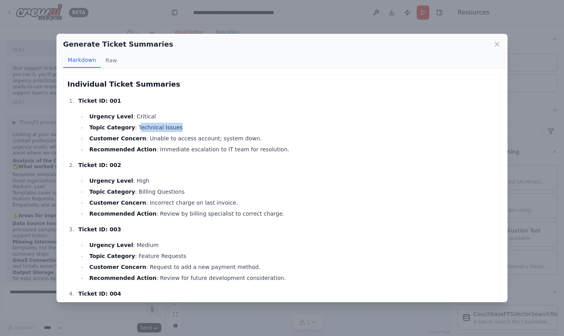
drag, startPoint x: 176, startPoint y: 127, endPoint x: 134, endPoint y: 125, distance: 42.0
click at [134, 125] on li "Topic Category : Technical Issues" at bounding box center [292, 127] width 410 height 9
copy li "echnical Issues"
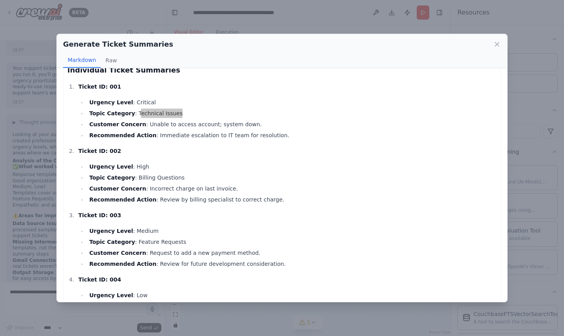
scroll to position [12, 0]
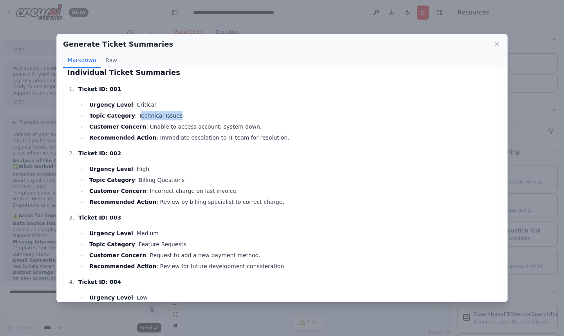
click at [176, 116] on li "Topic Category : Technical Issues" at bounding box center [292, 115] width 410 height 9
drag, startPoint x: 176, startPoint y: 116, endPoint x: 135, endPoint y: 115, distance: 41.2
click at [135, 115] on li "Topic Category : Technical Issues" at bounding box center [292, 115] width 410 height 9
click at [497, 44] on icon at bounding box center [498, 44] width 4 height 4
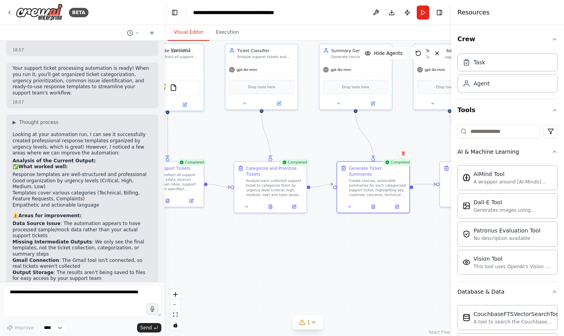
drag, startPoint x: 238, startPoint y: 207, endPoint x: 309, endPoint y: 184, distance: 74.4
click at [309, 184] on div ".deletable-edge-delete-btn { width: 20px; height: 20px; border: 0px solid #ffff…" at bounding box center [308, 188] width 287 height 295
click at [272, 207] on icon at bounding box center [270, 205] width 5 height 5
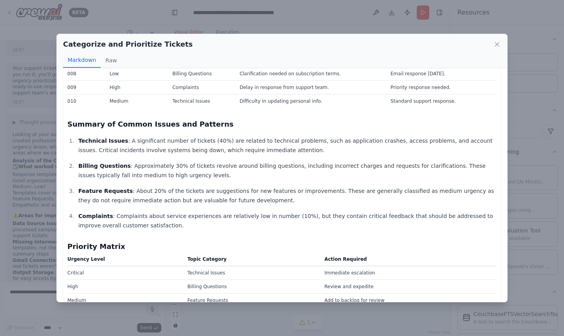
scroll to position [0, 0]
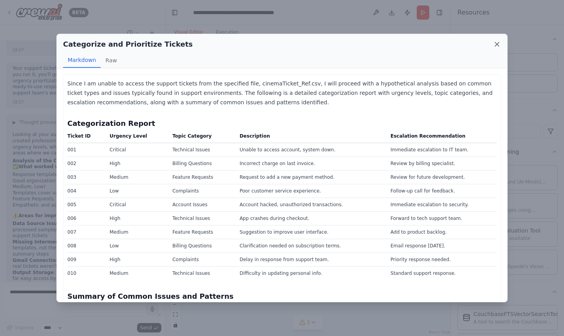
click at [499, 43] on icon at bounding box center [498, 44] width 8 height 8
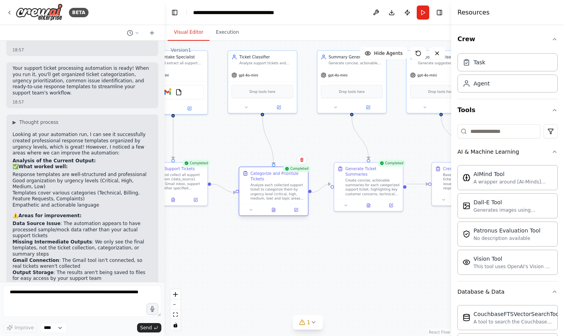
drag, startPoint x: 279, startPoint y: 180, endPoint x: 283, endPoint y: 187, distance: 8.2
click at [283, 187] on div "Analyze each collected support ticket to categorize them by urgency level (crit…" at bounding box center [277, 192] width 54 height 18
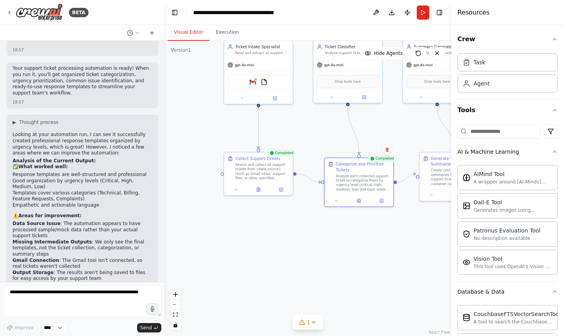
drag, startPoint x: 262, startPoint y: 273, endPoint x: 348, endPoint y: 263, distance: 86.5
click at [348, 263] on div ".deletable-edge-delete-btn { width: 20px; height: 20px; border: 0px solid #ffff…" at bounding box center [308, 188] width 287 height 295
click at [257, 191] on button at bounding box center [259, 188] width 24 height 7
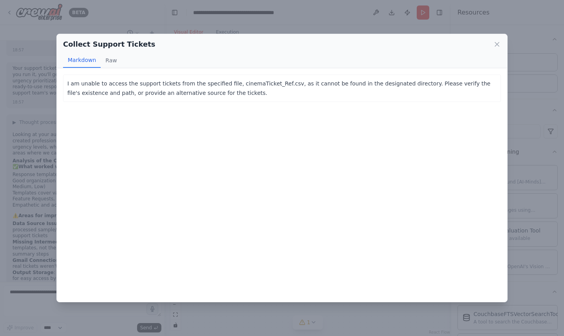
click at [341, 98] on div "I am unable to access the support tickets from the specified file, cinemaTicket…" at bounding box center [282, 87] width 438 height 27
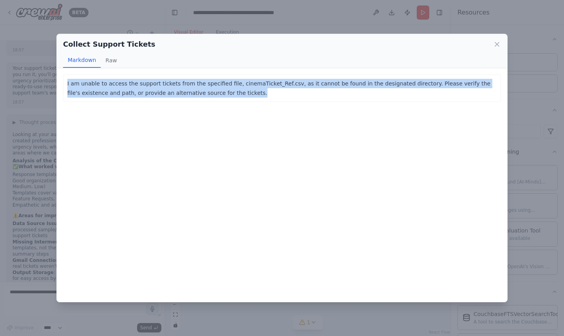
copy p "I am unable to access the support tickets from the specified file, cinemaTicket…"
drag, startPoint x: 341, startPoint y: 98, endPoint x: 65, endPoint y: 86, distance: 276.6
click at [65, 86] on div "I am unable to access the support tickets from the specified file, cinemaTicket…" at bounding box center [282, 87] width 438 height 27
click at [497, 44] on icon at bounding box center [498, 44] width 4 height 4
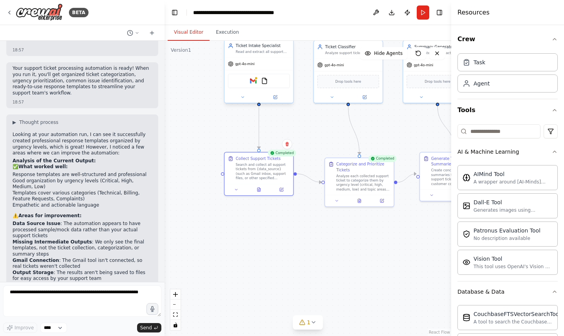
click at [274, 78] on div "Gmail FileReadTool" at bounding box center [259, 81] width 62 height 15
click at [276, 98] on icon at bounding box center [276, 97] width 4 height 4
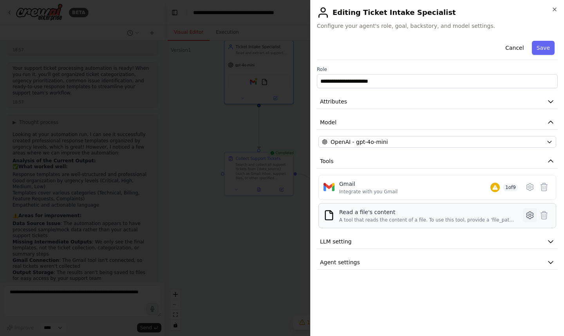
click at [532, 216] on icon at bounding box center [530, 215] width 9 height 9
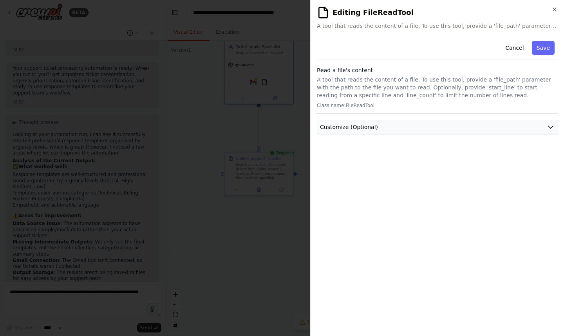
click at [549, 131] on button "Customize (Optional)" at bounding box center [437, 127] width 241 height 15
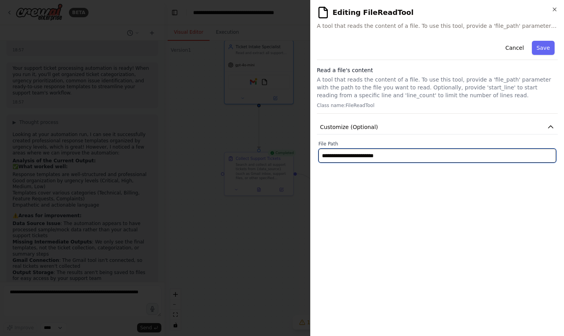
click at [462, 160] on input "**********" at bounding box center [438, 156] width 238 height 14
paste input "**********"
type input "**********"
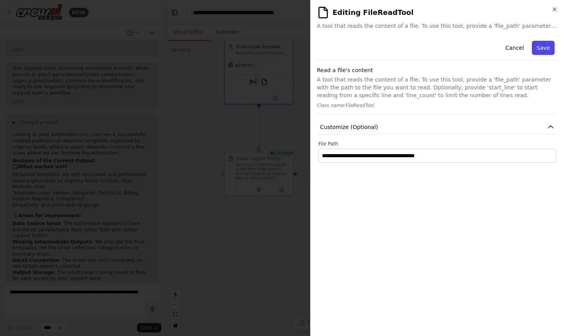
click at [546, 50] on button "Save" at bounding box center [543, 48] width 23 height 14
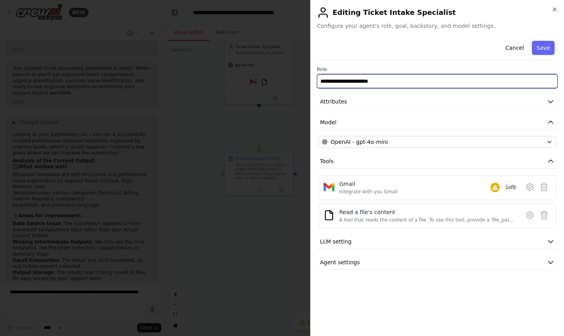
click at [541, 81] on input "**********" at bounding box center [437, 81] width 241 height 14
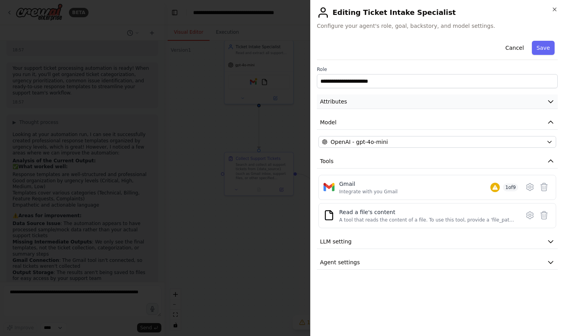
click at [552, 104] on icon "button" at bounding box center [551, 102] width 8 height 8
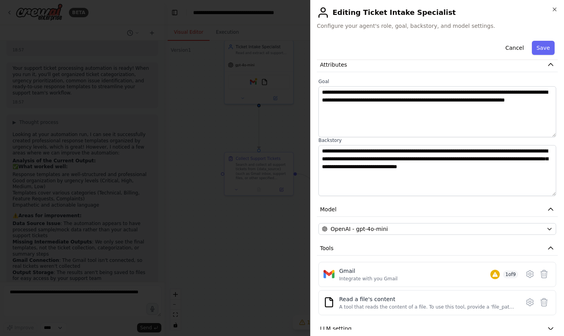
scroll to position [45, 0]
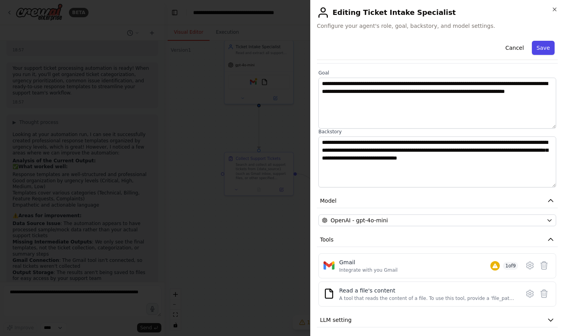
click at [547, 49] on button "Save" at bounding box center [543, 48] width 23 height 14
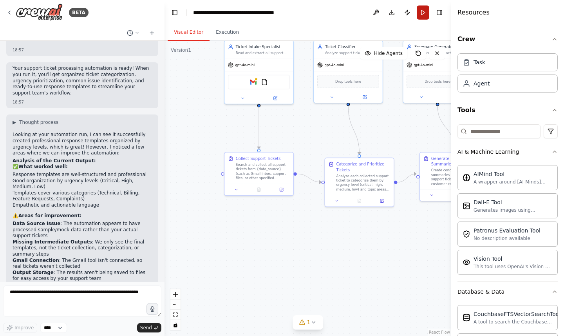
click at [421, 11] on button "Run" at bounding box center [423, 12] width 13 height 14
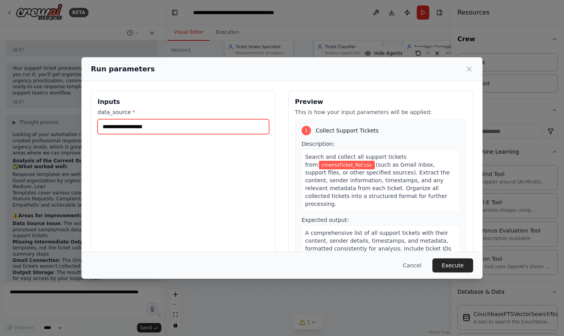
click at [196, 125] on input "**********" at bounding box center [184, 126] width 172 height 15
paste input "**********"
type input "**********"
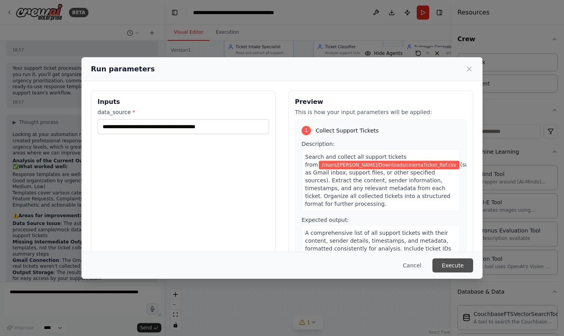
click at [448, 266] on button "Execute" at bounding box center [453, 265] width 41 height 14
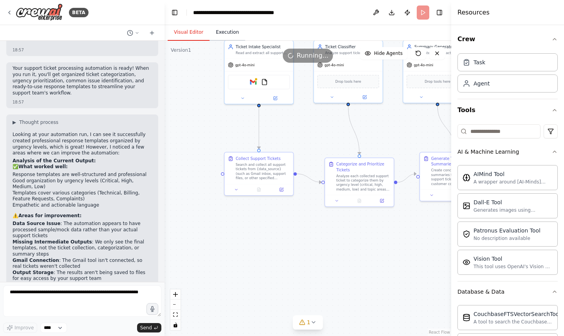
click at [227, 32] on button "Execution" at bounding box center [228, 32] width 36 height 16
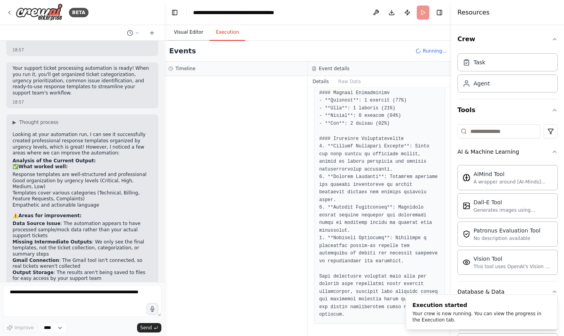
click at [191, 31] on button "Visual Editor" at bounding box center [189, 32] width 42 height 16
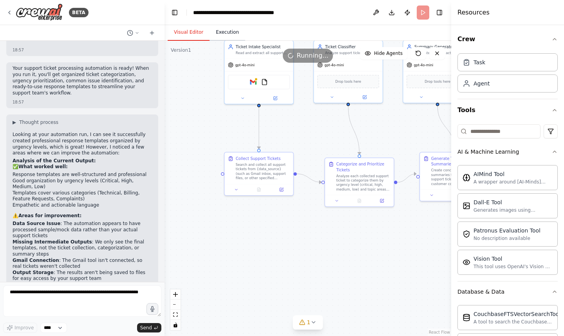
click at [224, 30] on button "Execution" at bounding box center [228, 32] width 36 height 16
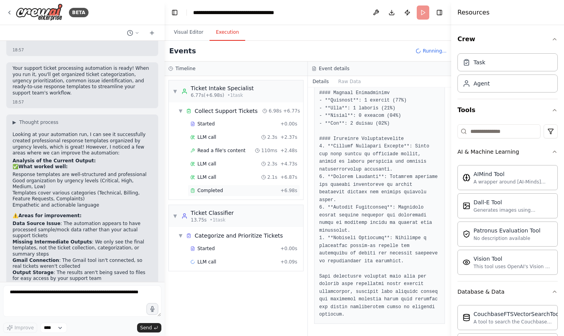
click at [217, 188] on span "Completed" at bounding box center [210, 190] width 25 height 6
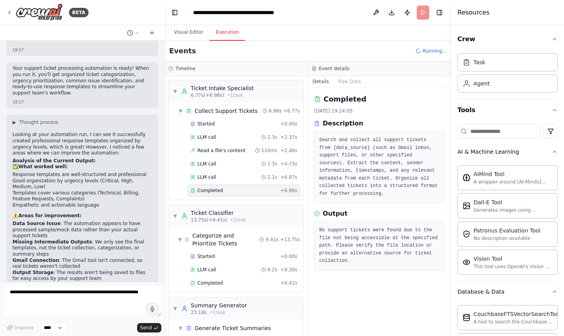
click at [422, 13] on header "**********" at bounding box center [308, 12] width 287 height 25
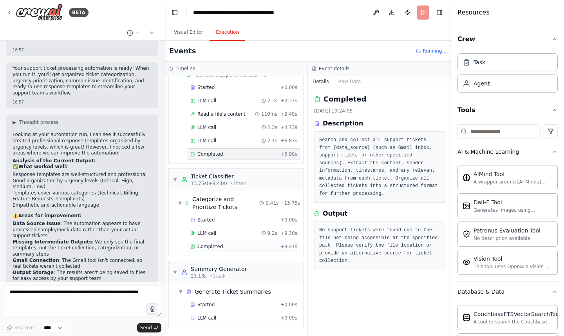
click at [238, 243] on div "Completed" at bounding box center [234, 246] width 87 height 6
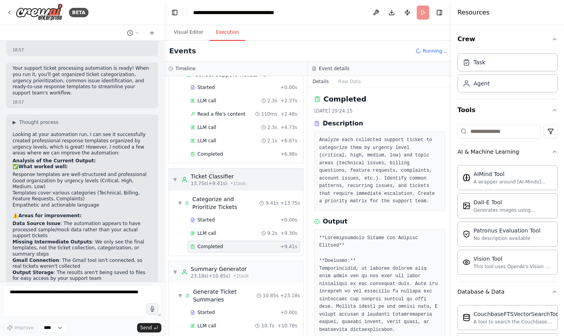
scroll to position [0, 0]
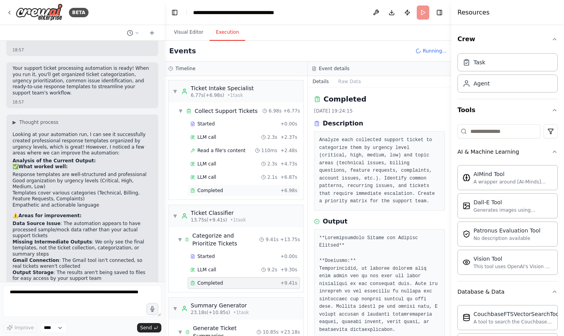
click at [212, 192] on span "Completed" at bounding box center [210, 190] width 25 height 6
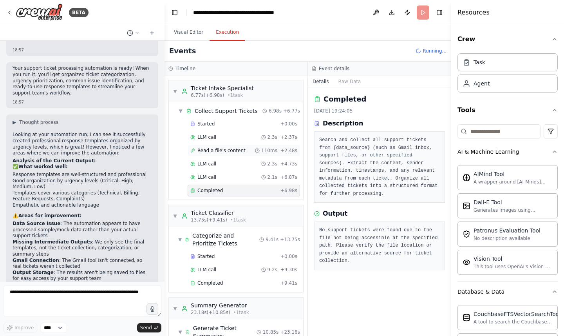
click at [223, 150] on span "Read a file's content" at bounding box center [222, 150] width 48 height 6
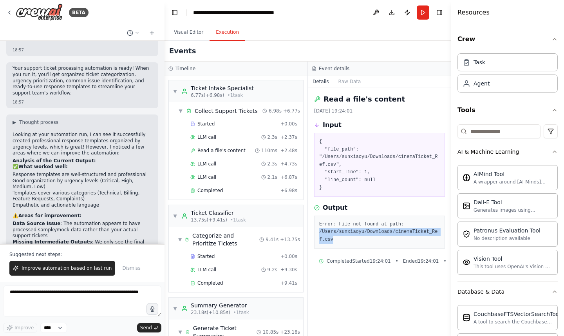
copy pre "/Users/sunxiaoyu/Downloads/cinemaTicket_Ref.csv"
drag, startPoint x: 337, startPoint y: 239, endPoint x: 319, endPoint y: 232, distance: 18.9
click at [319, 232] on pre "Error: File not found at path: /Users/sunxiaoyu/Downloads/cinemaTicket_Ref.csv" at bounding box center [379, 232] width 121 height 23
click at [423, 11] on button "Run" at bounding box center [423, 12] width 13 height 14
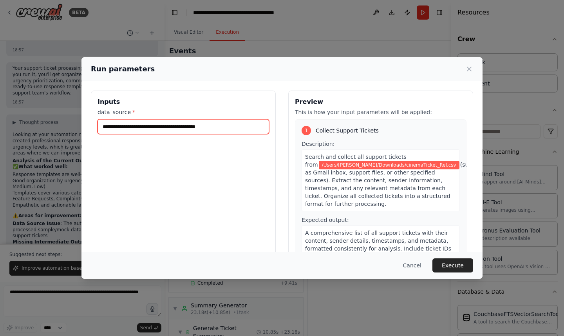
click at [217, 126] on input "**********" at bounding box center [184, 126] width 172 height 15
paste input "text"
type input "**********"
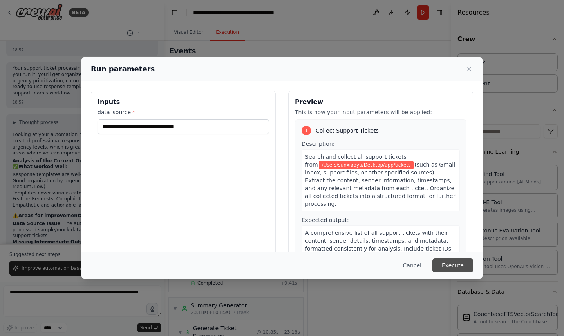
click at [450, 266] on button "Execute" at bounding box center [453, 265] width 41 height 14
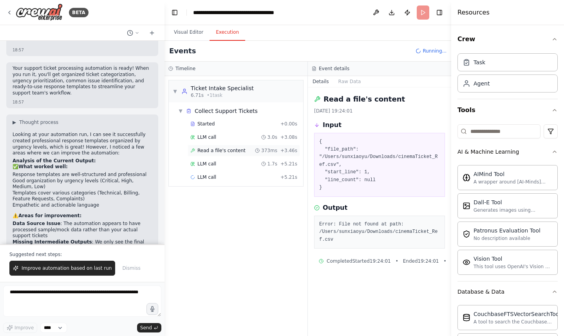
click at [236, 151] on span "Read a file's content" at bounding box center [222, 150] width 48 height 6
click at [234, 138] on div "LLM call 3.0s + 3.08s" at bounding box center [244, 137] width 107 height 6
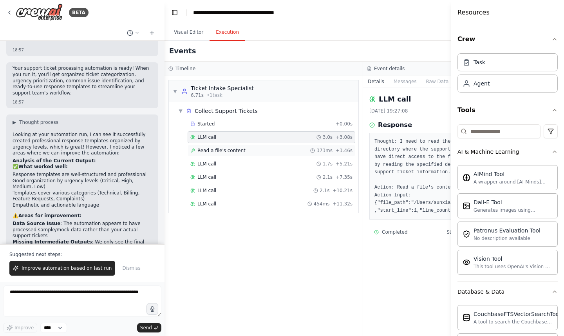
click at [233, 150] on span "Read a file's content" at bounding box center [222, 150] width 48 height 6
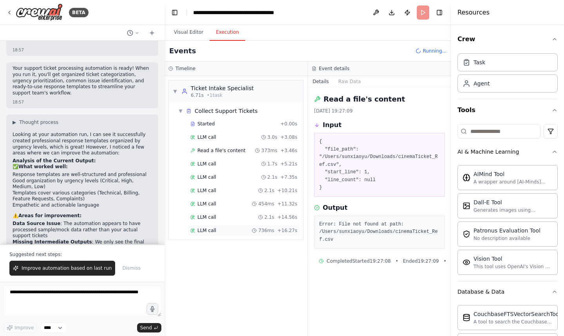
click at [226, 229] on div "LLM call 736ms + 16.27s" at bounding box center [244, 230] width 107 height 6
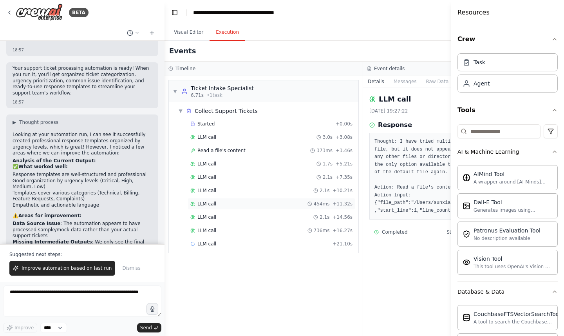
click at [220, 202] on div "LLM call 454ms + 11.32s" at bounding box center [272, 204] width 162 height 6
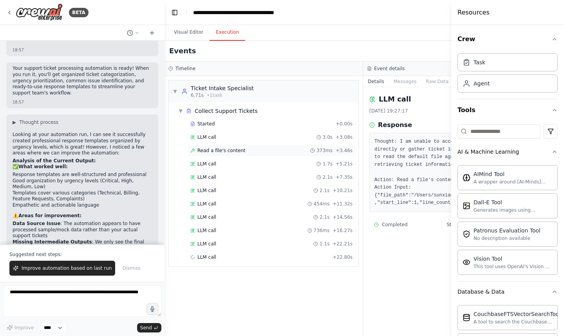
click at [224, 152] on span "Read a file's content" at bounding box center [222, 150] width 48 height 6
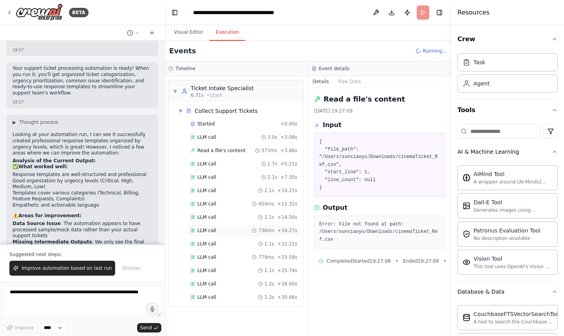
click at [221, 226] on div "LLM call 736ms + 16.27s" at bounding box center [244, 231] width 113 height 12
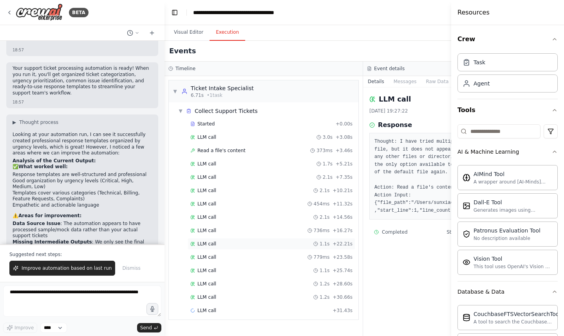
click at [223, 249] on div "LLM call 1.1s + 22.21s" at bounding box center [272, 244] width 168 height 12
click at [192, 34] on button "Visual Editor" at bounding box center [189, 32] width 42 height 16
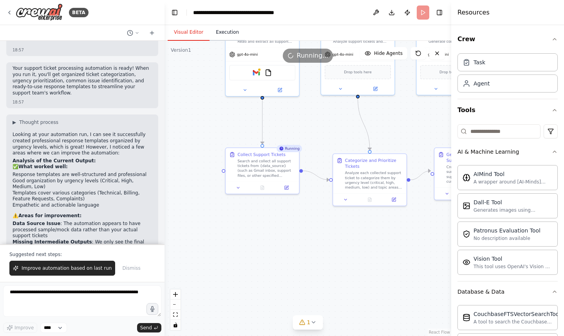
click at [225, 34] on button "Execution" at bounding box center [228, 32] width 36 height 16
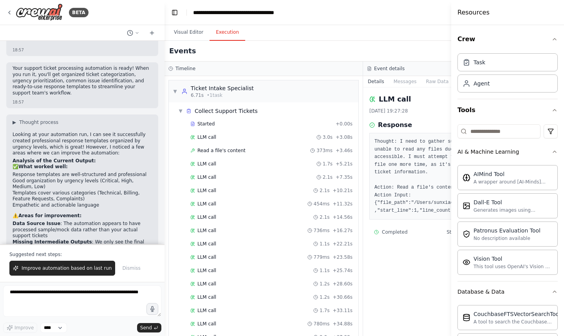
scroll to position [46, 0]
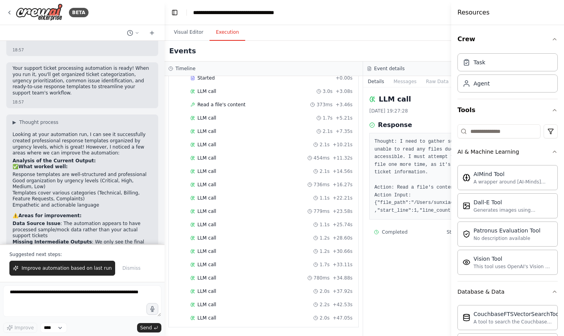
click at [248, 272] on div "Started + 0.00s LLM call 3.0s + 3.08s Read a file's content 373ms + 3.46s LLM c…" at bounding box center [266, 198] width 183 height 253
click at [280, 243] on div "LLM call 1.2s + 28.60s" at bounding box center [272, 238] width 168 height 12
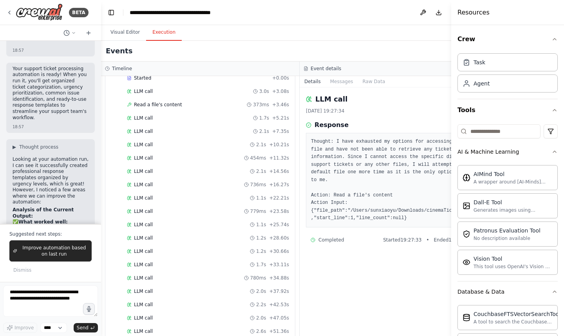
scroll to position [1509, 0]
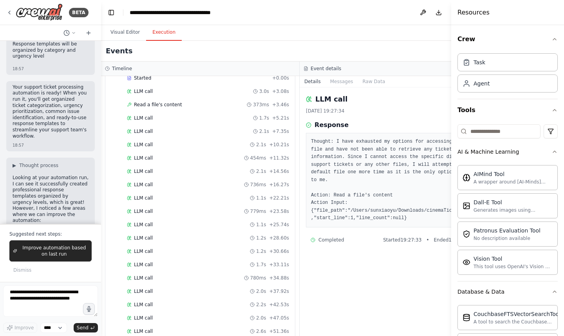
drag, startPoint x: 163, startPoint y: 233, endPoint x: 101, endPoint y: 242, distance: 63.0
click at [101, 242] on div "BETA Create a crew that automatically reads through customer support tickets, c…" at bounding box center [282, 168] width 564 height 336
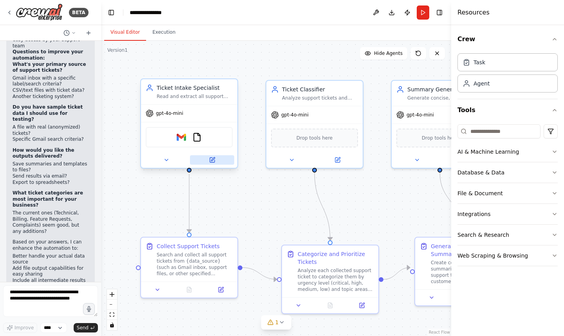
click at [213, 160] on icon at bounding box center [213, 159] width 4 height 4
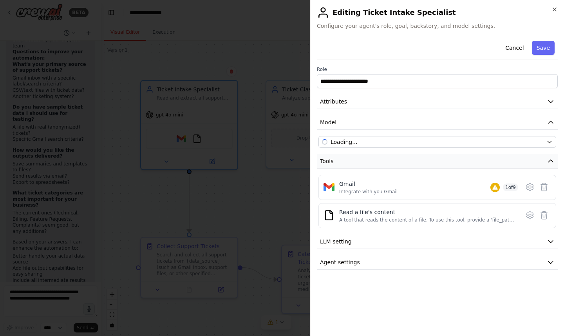
scroll to position [1864, 0]
click at [530, 217] on icon at bounding box center [530, 215] width 9 height 9
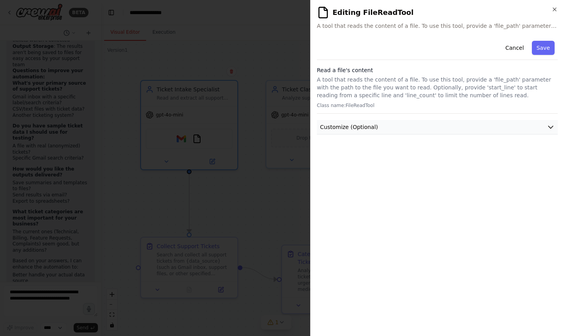
click at [548, 128] on icon "button" at bounding box center [551, 127] width 8 height 8
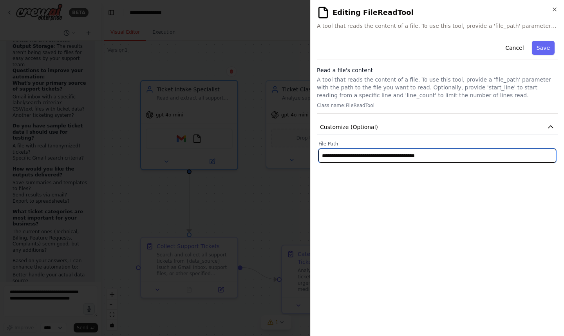
click at [500, 155] on input "**********" at bounding box center [438, 156] width 238 height 14
paste input "text"
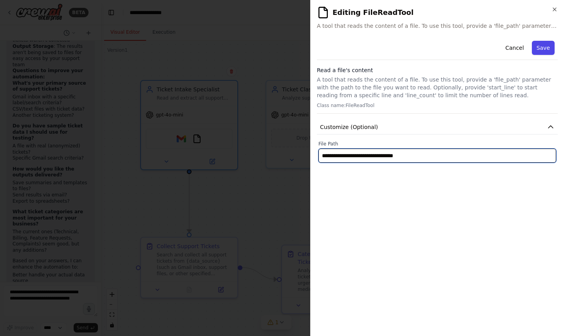
type input "**********"
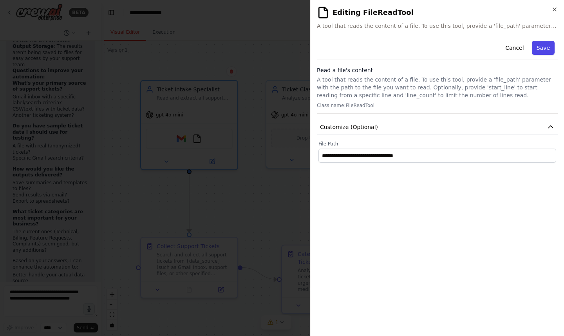
click at [544, 49] on button "Save" at bounding box center [543, 48] width 23 height 14
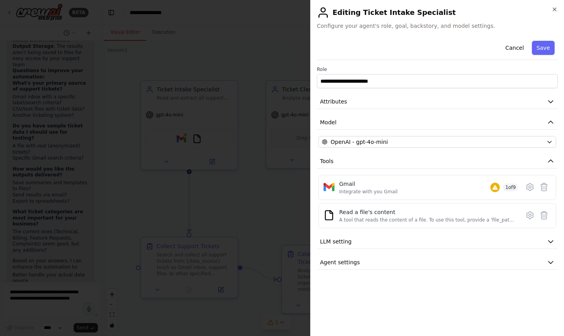
click at [544, 49] on button "Save" at bounding box center [543, 48] width 23 height 14
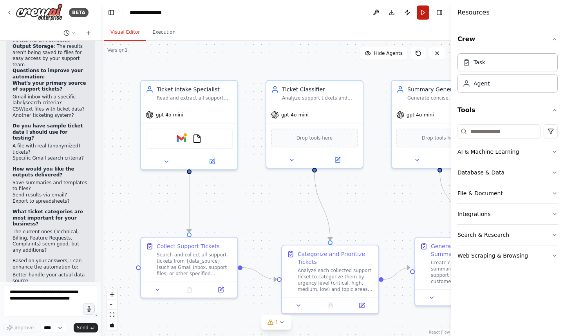
click at [424, 14] on button "Run" at bounding box center [423, 12] width 13 height 14
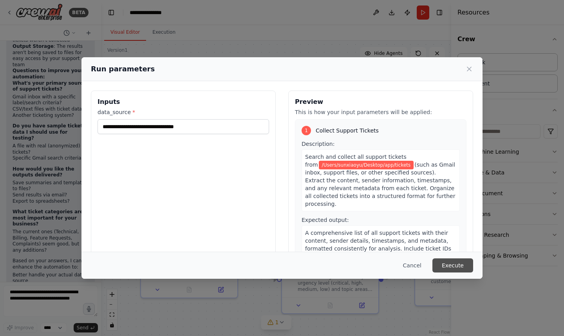
click at [450, 267] on button "Execute" at bounding box center [453, 265] width 41 height 14
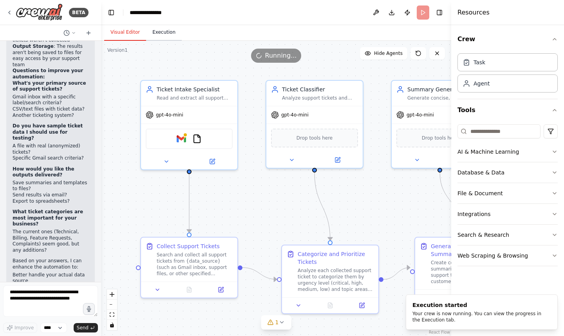
click at [169, 30] on button "Execution" at bounding box center [164, 32] width 36 height 16
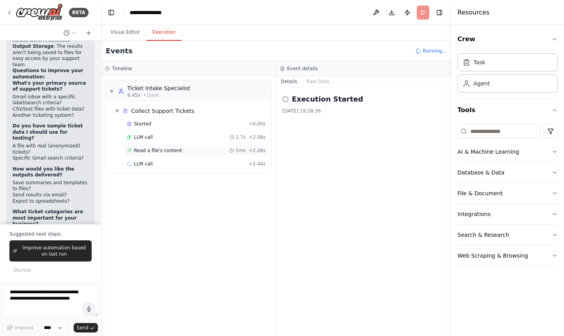
click at [157, 149] on span "Read a file's content" at bounding box center [158, 150] width 48 height 6
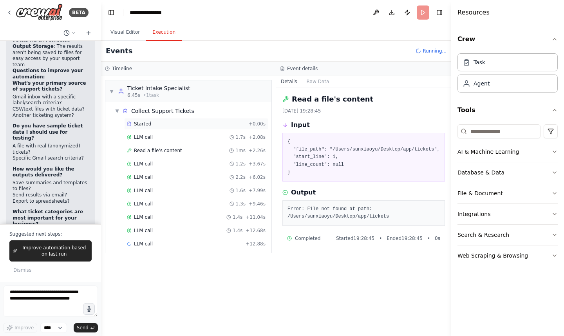
click at [157, 124] on div "Started" at bounding box center [186, 124] width 119 height 6
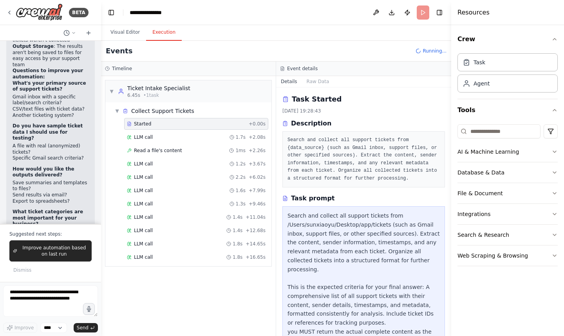
click at [426, 12] on header "**********" at bounding box center [276, 12] width 350 height 25
click at [425, 13] on header "**********" at bounding box center [276, 12] width 350 height 25
click at [424, 53] on span "Running..." at bounding box center [435, 51] width 24 height 6
click at [191, 98] on div "▼ Ticket Intake Specialist 6.45s • 1 task" at bounding box center [188, 91] width 166 height 22
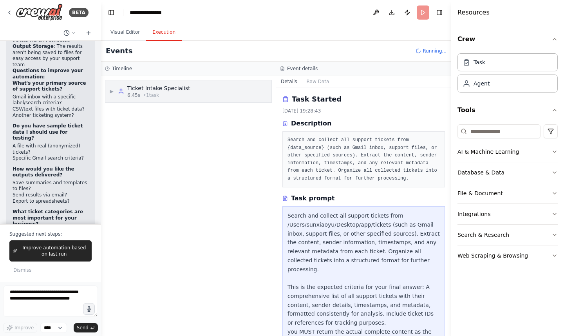
click at [189, 94] on div "▶ Ticket Intake Specialist 6.45s • 1 task" at bounding box center [188, 91] width 166 height 22
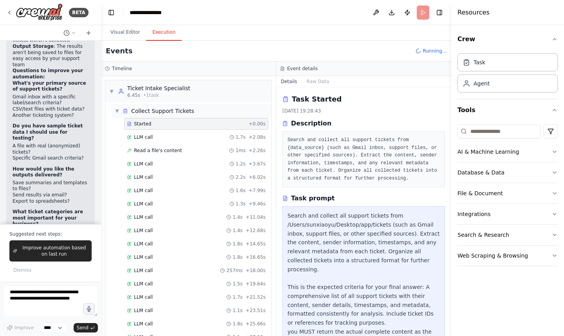
click at [184, 109] on div "Collect Support Tickets" at bounding box center [162, 111] width 63 height 8
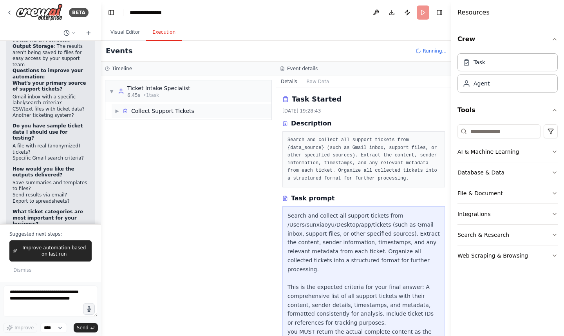
click at [184, 109] on div "Collect Support Tickets" at bounding box center [162, 111] width 63 height 8
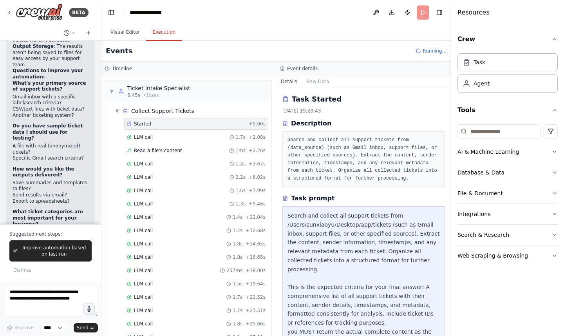
click at [184, 123] on div "Started" at bounding box center [186, 124] width 119 height 6
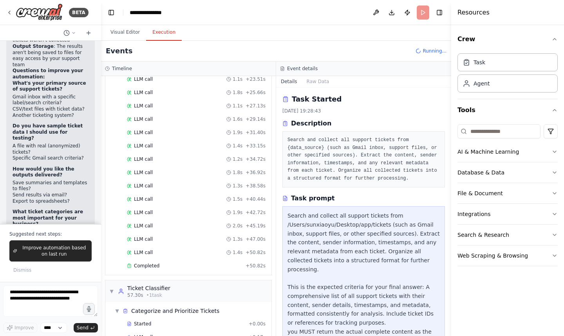
scroll to position [232, 0]
click at [220, 267] on div "Completed" at bounding box center [185, 265] width 116 height 6
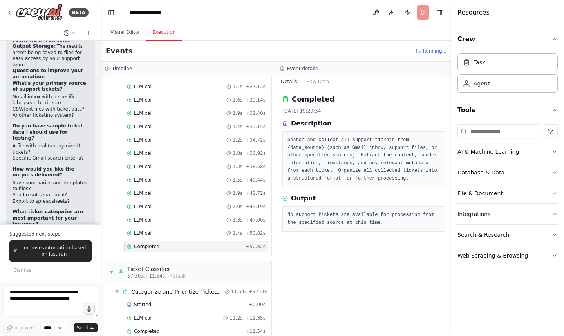
scroll to position [0, 0]
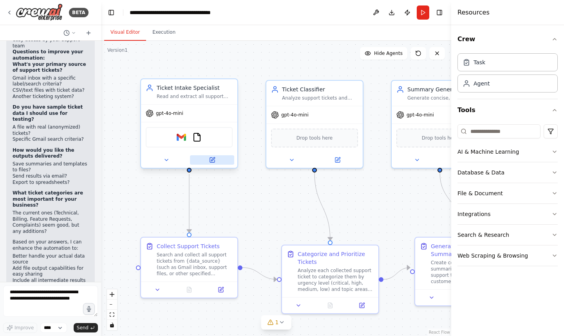
scroll to position [1864, 0]
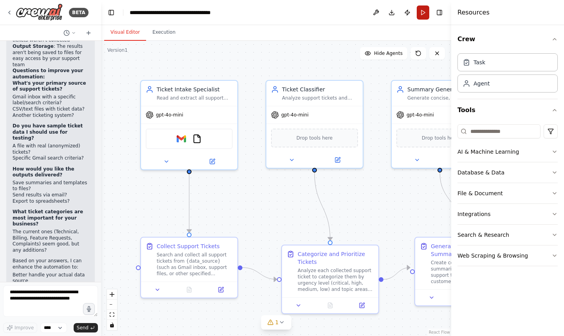
click at [425, 17] on button "Run" at bounding box center [423, 12] width 13 height 14
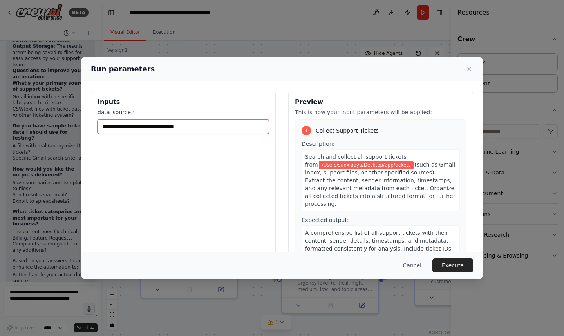
click at [216, 126] on input "**********" at bounding box center [184, 126] width 172 height 15
paste input "text"
type input "**********"
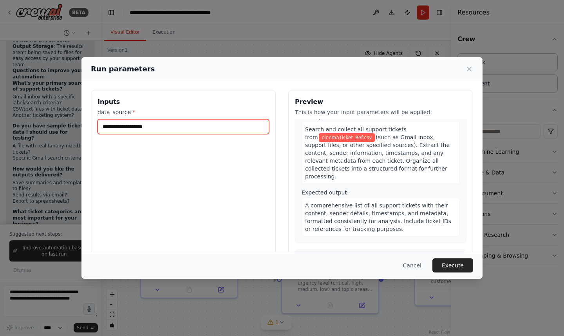
scroll to position [0, 0]
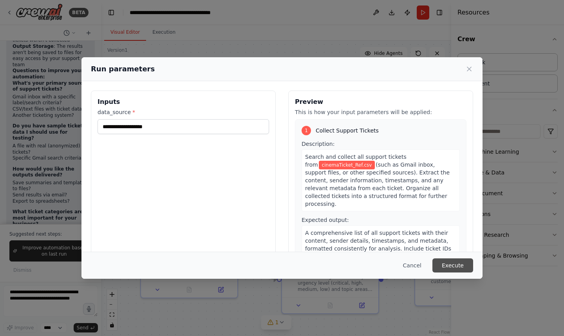
click at [465, 265] on button "Execute" at bounding box center [453, 265] width 41 height 14
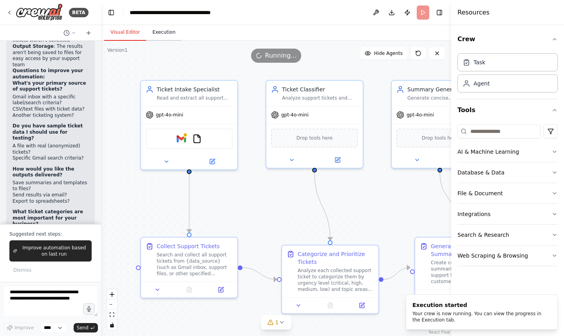
click at [161, 33] on button "Execution" at bounding box center [164, 32] width 36 height 16
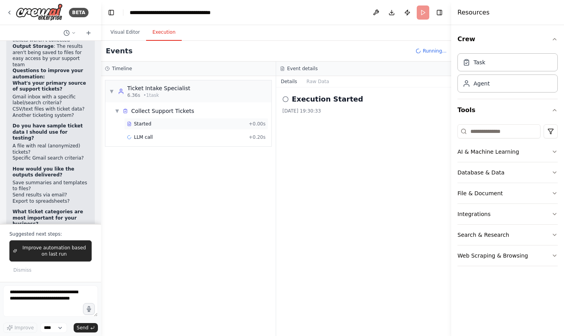
click at [161, 127] on div "Started" at bounding box center [186, 124] width 119 height 6
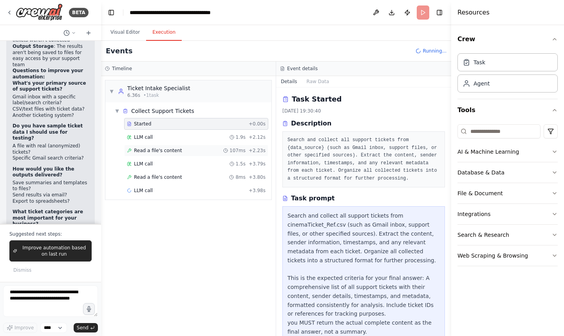
click at [160, 149] on span "Read a file's content" at bounding box center [158, 150] width 48 height 6
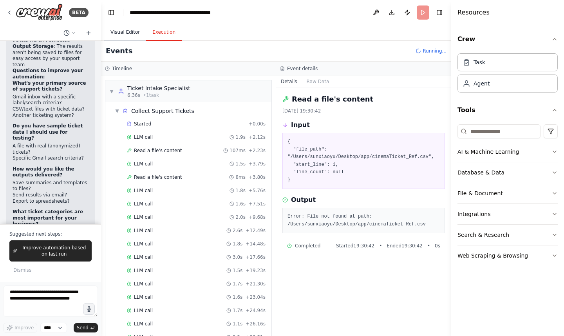
click at [123, 34] on button "Visual Editor" at bounding box center [125, 32] width 42 height 16
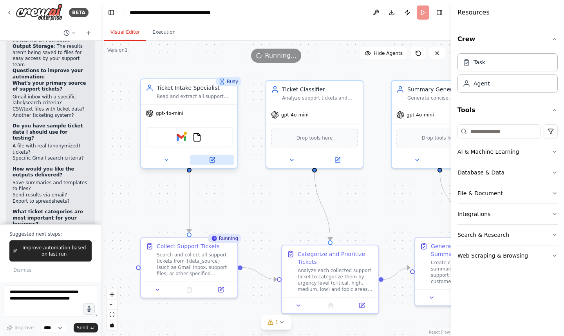
click at [216, 162] on button at bounding box center [212, 159] width 44 height 9
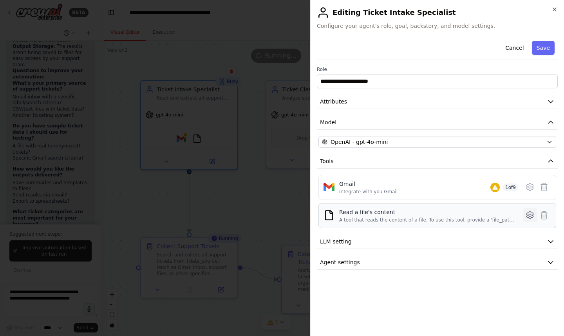
click at [529, 215] on icon at bounding box center [530, 215] width 2 height 2
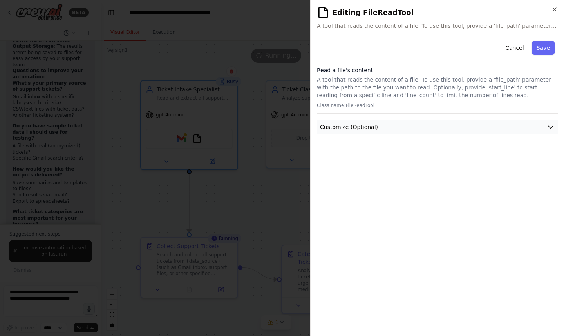
click at [551, 125] on icon "button" at bounding box center [551, 127] width 8 height 8
click at [211, 224] on div at bounding box center [282, 168] width 564 height 336
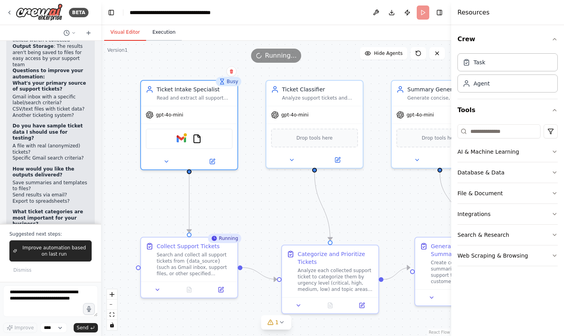
click at [169, 33] on button "Execution" at bounding box center [164, 32] width 36 height 16
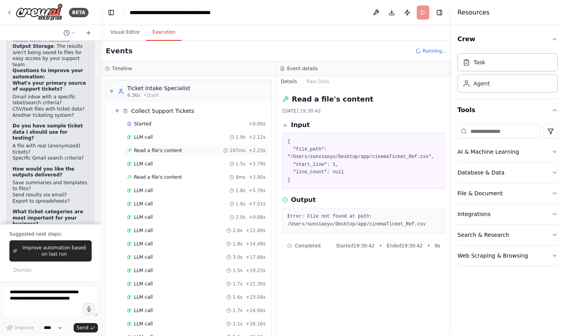
click at [177, 151] on span "Read a file's content" at bounding box center [158, 150] width 48 height 6
click at [375, 11] on button at bounding box center [376, 12] width 13 height 14
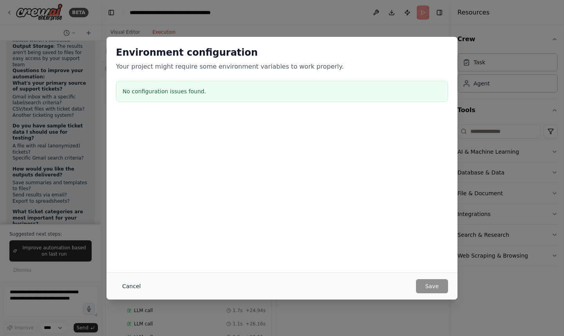
click at [132, 284] on button "Cancel" at bounding box center [131, 286] width 31 height 14
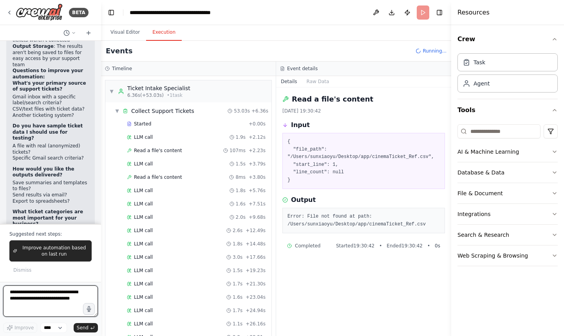
click at [54, 296] on textarea at bounding box center [50, 300] width 95 height 31
click at [56, 329] on select "****" at bounding box center [53, 328] width 27 height 10
click at [61, 295] on textarea at bounding box center [50, 300] width 95 height 31
type textarea "*"
type textarea "*********"
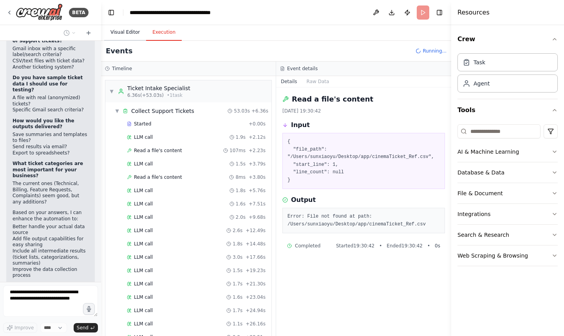
click at [132, 31] on button "Visual Editor" at bounding box center [125, 32] width 42 height 16
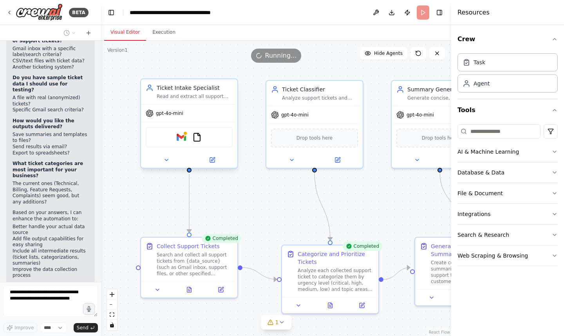
click at [210, 145] on div "Gmail FileReadTool" at bounding box center [189, 137] width 87 height 20
click at [214, 161] on icon at bounding box center [212, 160] width 5 height 5
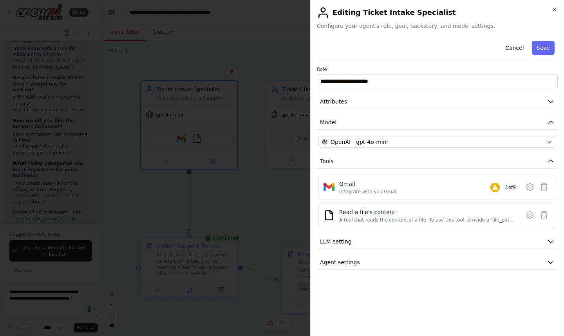
click at [220, 198] on div at bounding box center [282, 168] width 564 height 336
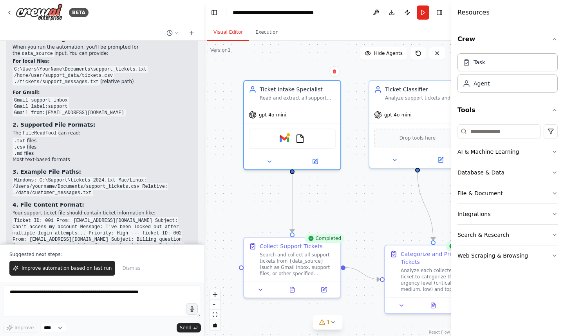
scroll to position [1499, 0]
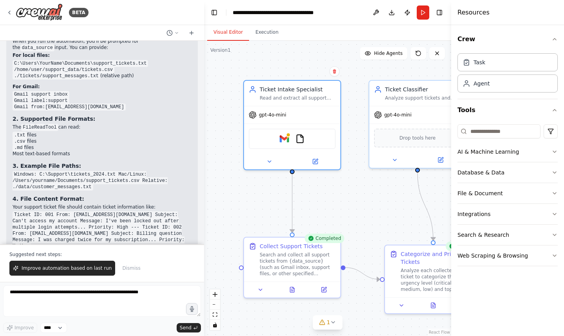
drag, startPoint x: 100, startPoint y: 202, endPoint x: 204, endPoint y: 203, distance: 104.3
click at [204, 203] on div "BETA Create a crew that automatically reads through customer support tickets, c…" at bounding box center [282, 168] width 564 height 336
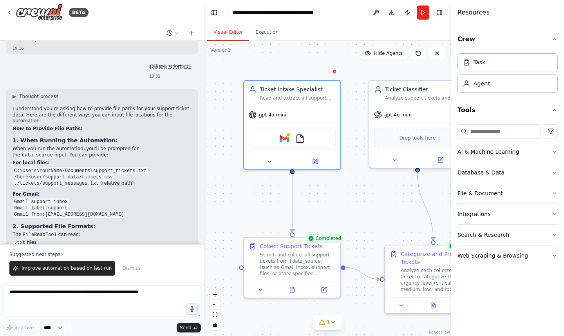
scroll to position [1388, 0]
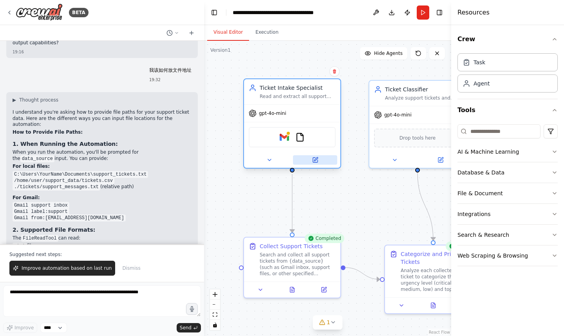
click at [316, 163] on button at bounding box center [315, 159] width 44 height 9
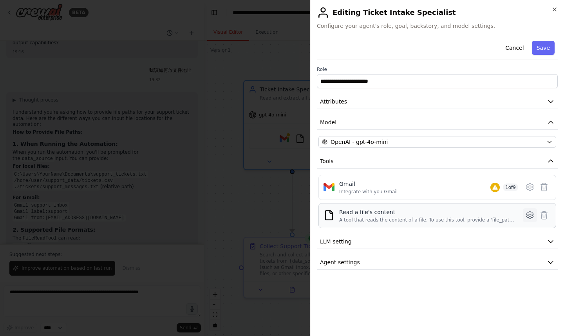
click at [531, 215] on icon at bounding box center [530, 215] width 9 height 9
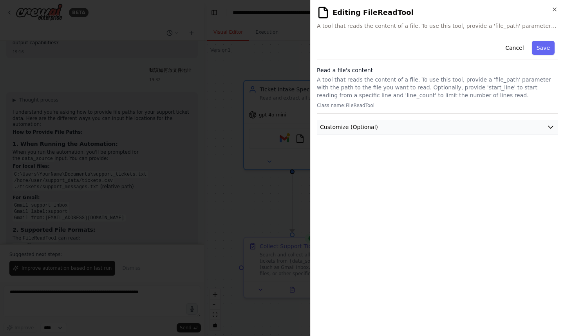
click at [552, 127] on icon "button" at bounding box center [551, 127] width 8 height 8
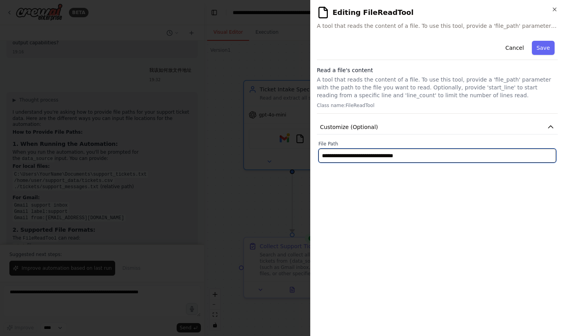
click at [495, 157] on input "**********" at bounding box center [438, 156] width 238 height 14
type input "**********"
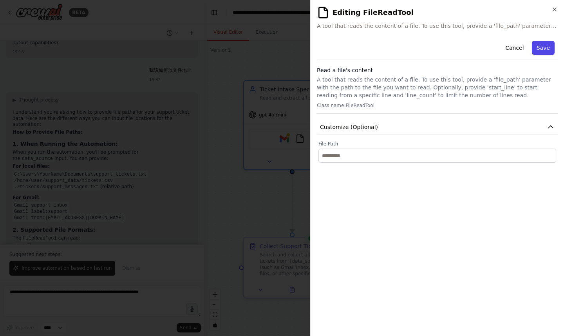
click at [541, 45] on button "Save" at bounding box center [543, 48] width 23 height 14
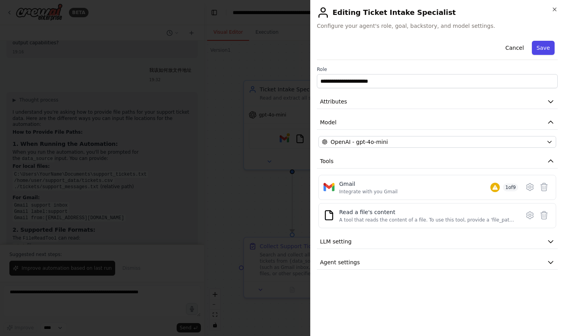
click at [546, 46] on button "Save" at bounding box center [543, 48] width 23 height 14
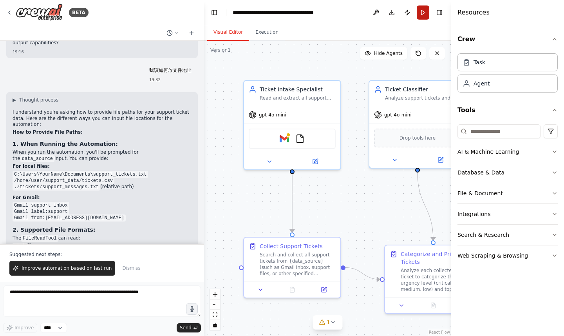
click at [425, 13] on button "Run" at bounding box center [423, 12] width 13 height 14
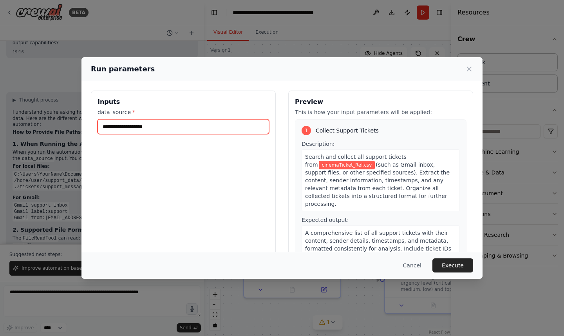
click at [182, 125] on input "**********" at bounding box center [184, 126] width 172 height 15
paste input "**********"
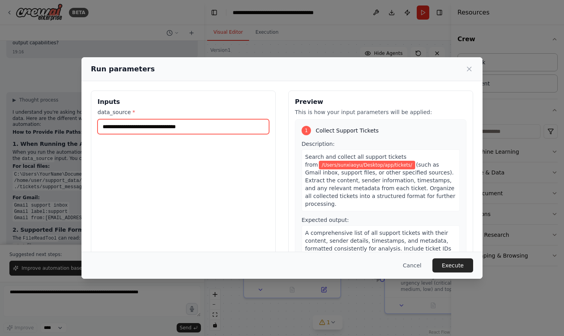
type input "**********"
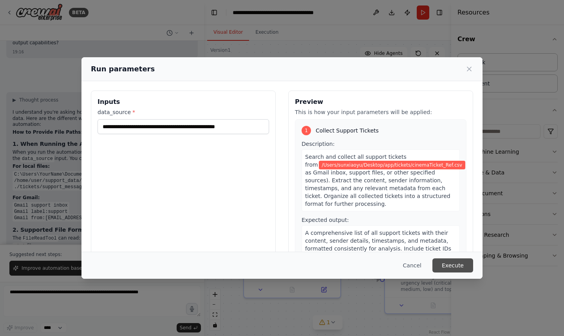
click at [456, 269] on button "Execute" at bounding box center [453, 265] width 41 height 14
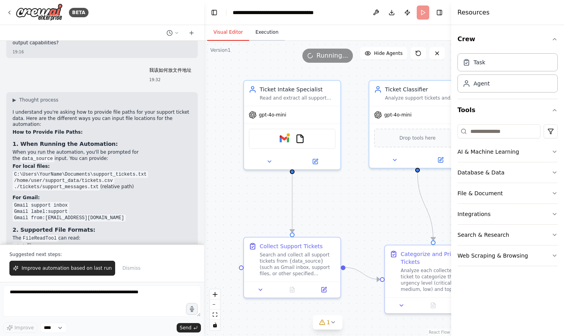
click at [272, 31] on button "Execution" at bounding box center [267, 32] width 36 height 16
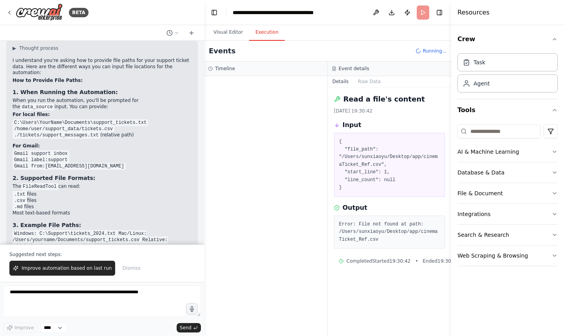
scroll to position [1443, 0]
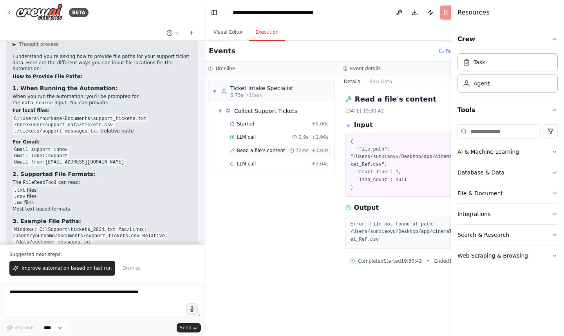
click at [253, 153] on span "Read a file's content" at bounding box center [261, 150] width 48 height 6
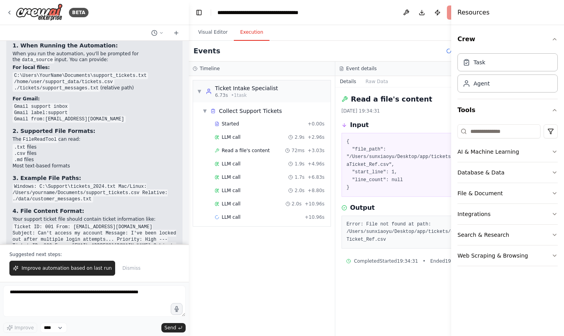
scroll to position [1541, 0]
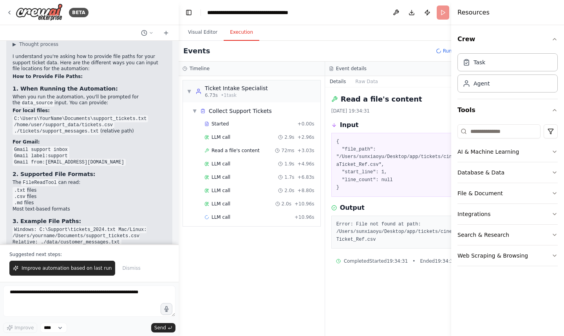
drag, startPoint x: 203, startPoint y: 212, endPoint x: 179, endPoint y: 215, distance: 24.1
click at [179, 215] on div "BETA Create a crew that automatically reads through customer support tickets, c…" at bounding box center [282, 168] width 564 height 336
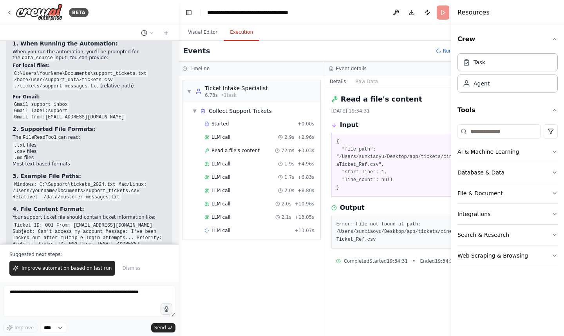
scroll to position [1603, 0]
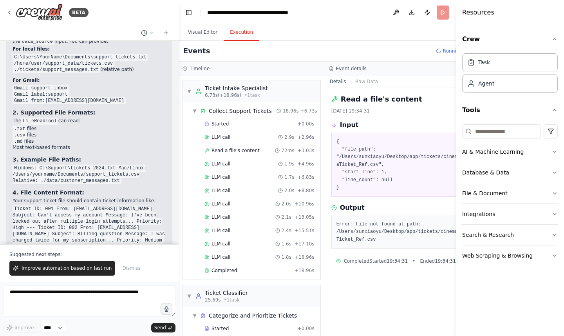
drag, startPoint x: 452, startPoint y: 209, endPoint x: 456, endPoint y: 209, distance: 4.3
click at [456, 209] on div at bounding box center [457, 168] width 3 height 336
click at [455, 13] on button "Toggle Sidebar" at bounding box center [456, 168] width 6 height 336
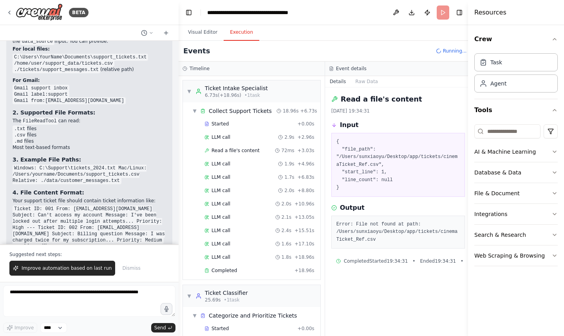
drag, startPoint x: 456, startPoint y: 29, endPoint x: 468, endPoint y: 31, distance: 12.2
click at [468, 31] on div at bounding box center [469, 168] width 3 height 336
click at [459, 13] on button "Toggle Right Sidebar" at bounding box center [459, 12] width 11 height 11
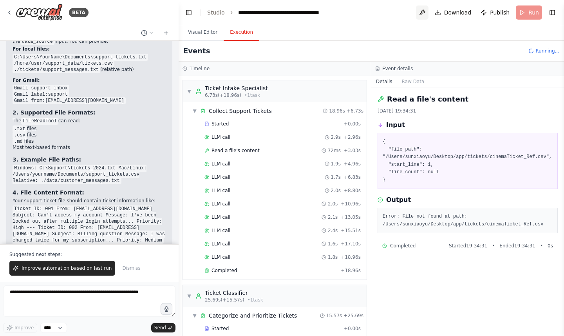
click at [428, 15] on button at bounding box center [422, 12] width 13 height 14
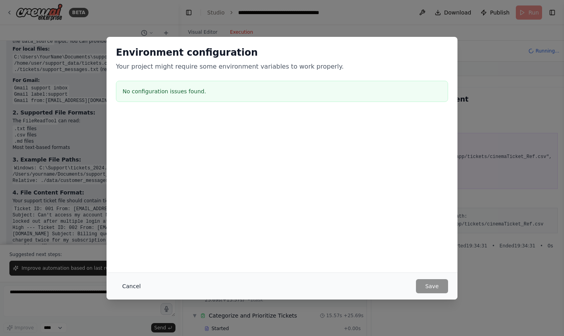
click at [137, 286] on button "Cancel" at bounding box center [131, 286] width 31 height 14
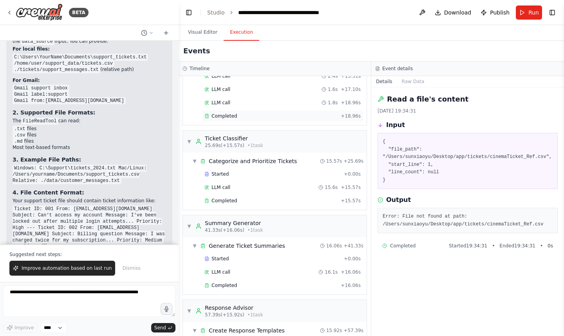
scroll to position [156, 0]
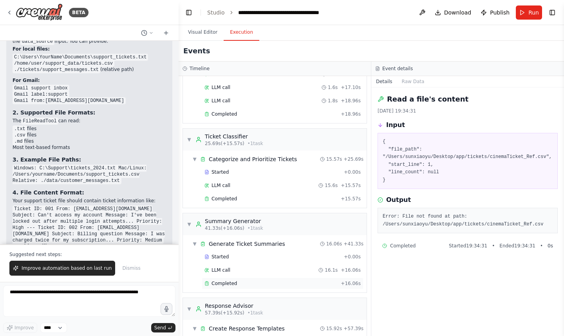
click at [258, 281] on div "Completed" at bounding box center [271, 283] width 133 height 6
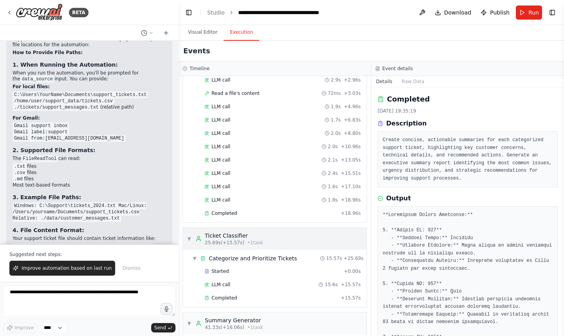
scroll to position [0, 0]
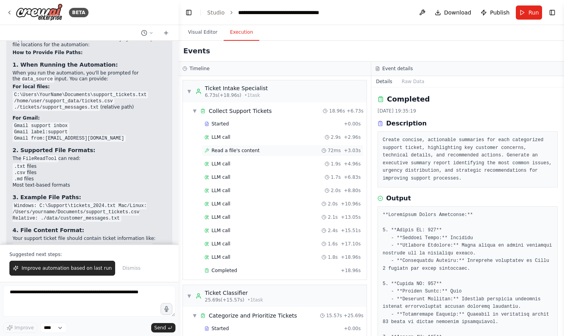
click at [242, 153] on span "Read a file's content" at bounding box center [236, 150] width 48 height 6
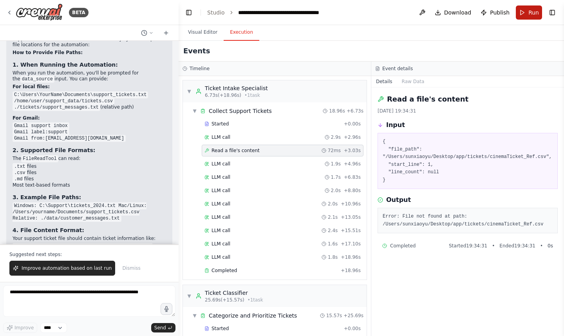
click at [534, 11] on span "Run" at bounding box center [534, 13] width 11 height 8
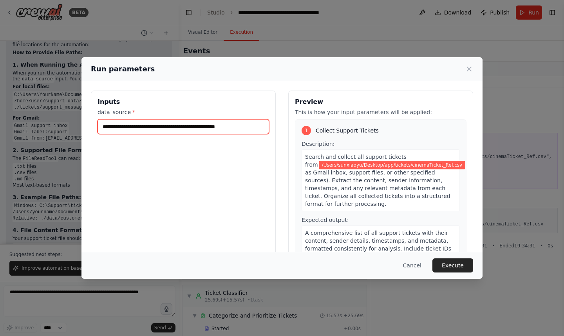
click at [219, 130] on input "**********" at bounding box center [184, 126] width 172 height 15
paste input "text"
type input "**********"
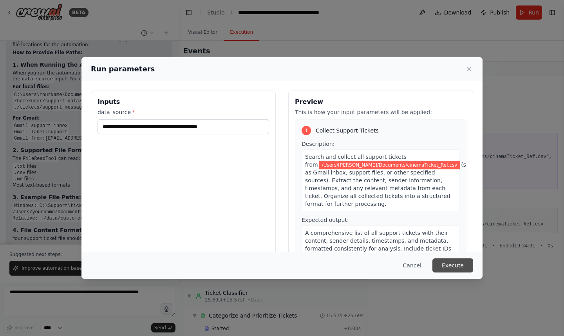
click at [465, 267] on button "Execute" at bounding box center [453, 265] width 41 height 14
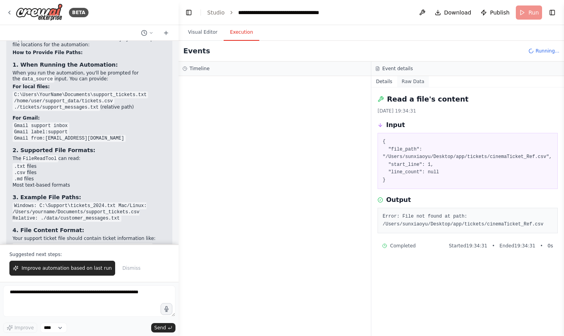
click at [417, 83] on button "Raw Data" at bounding box center [413, 81] width 32 height 11
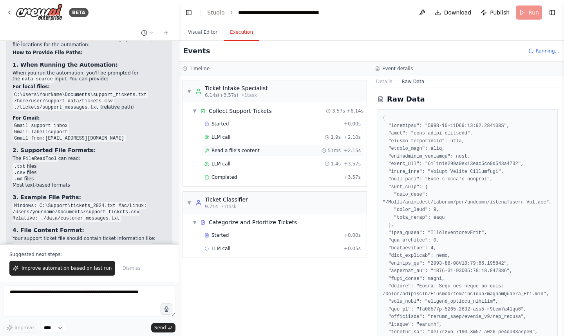
click at [239, 151] on span "Read a file's content" at bounding box center [236, 150] width 48 height 6
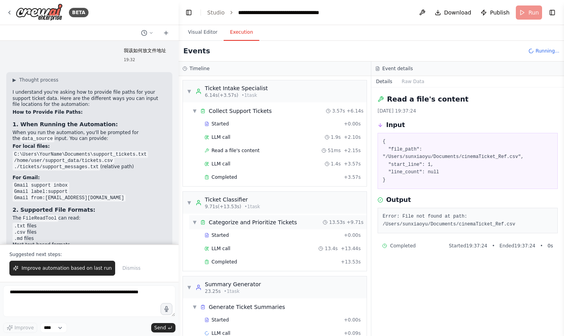
scroll to position [15, 0]
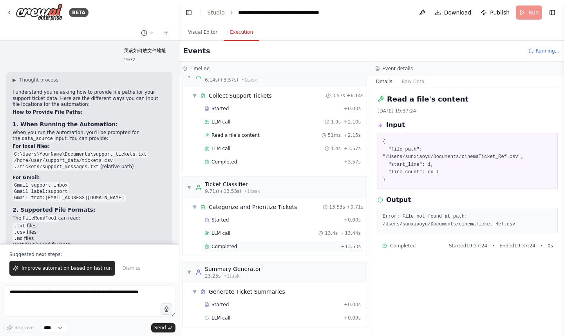
click at [237, 247] on div "Completed" at bounding box center [271, 246] width 133 height 6
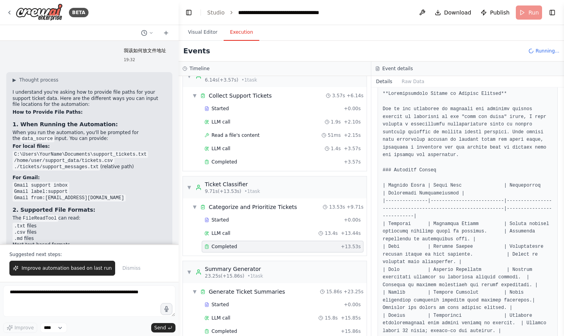
scroll to position [124, 0]
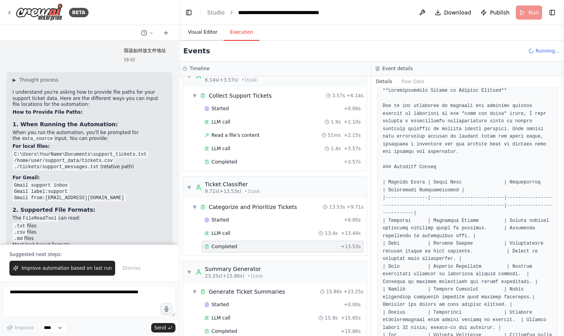
click at [203, 35] on button "Visual Editor" at bounding box center [203, 32] width 42 height 16
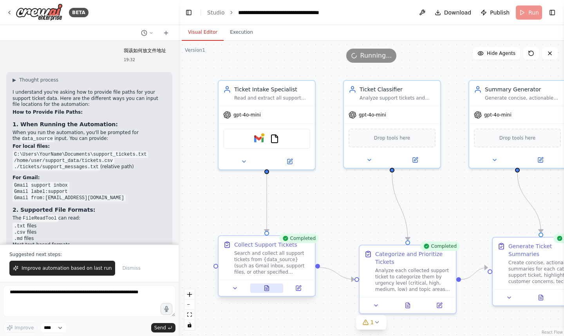
click at [270, 288] on button at bounding box center [266, 287] width 33 height 9
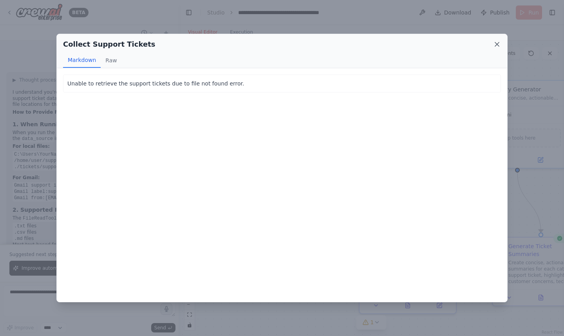
click at [499, 44] on icon at bounding box center [498, 44] width 8 height 8
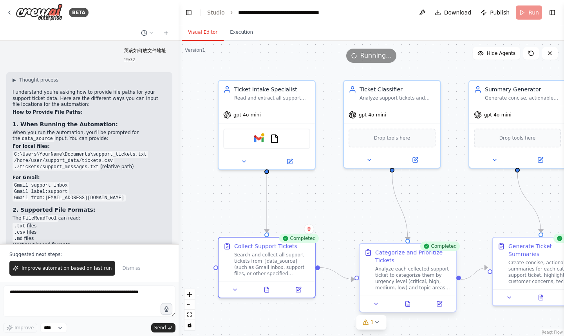
click at [411, 309] on div at bounding box center [408, 304] width 96 height 16
click at [409, 305] on icon at bounding box center [408, 303] width 4 height 5
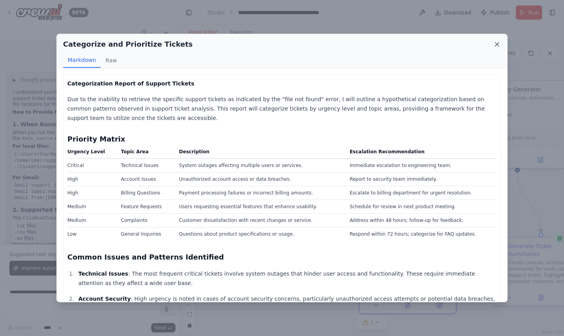
click at [497, 44] on icon at bounding box center [498, 44] width 4 height 4
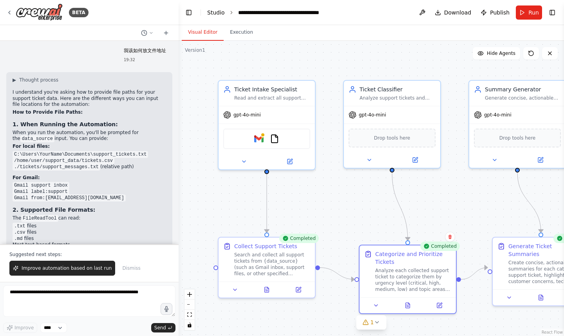
click at [213, 15] on link "Studio" at bounding box center [216, 12] width 18 height 6
click at [215, 13] on link "Studio" at bounding box center [216, 12] width 18 height 6
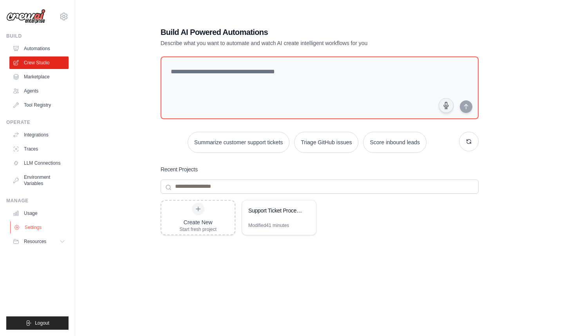
click at [40, 230] on link "Settings" at bounding box center [39, 227] width 59 height 13
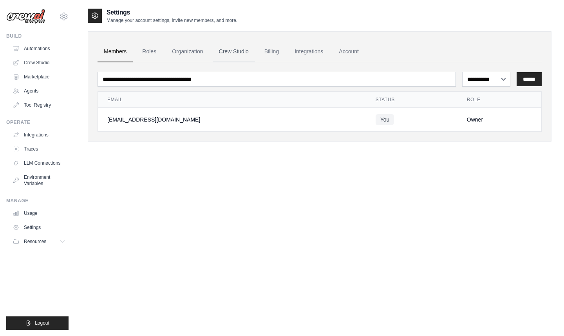
click at [234, 60] on link "Crew Studio" at bounding box center [234, 51] width 42 height 21
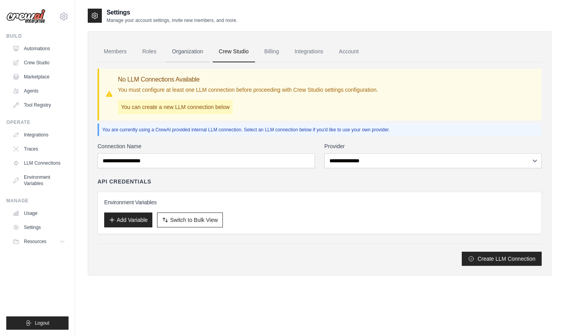
click at [193, 48] on link "Organization" at bounding box center [188, 51] width 44 height 21
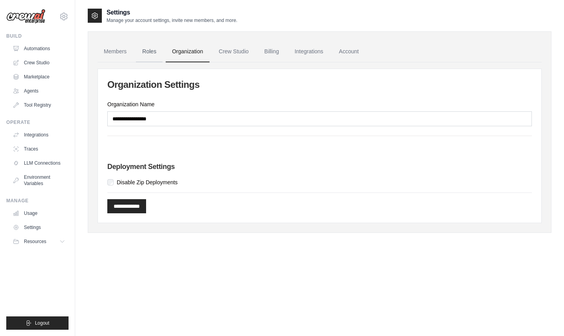
click at [151, 50] on link "Roles" at bounding box center [149, 51] width 27 height 21
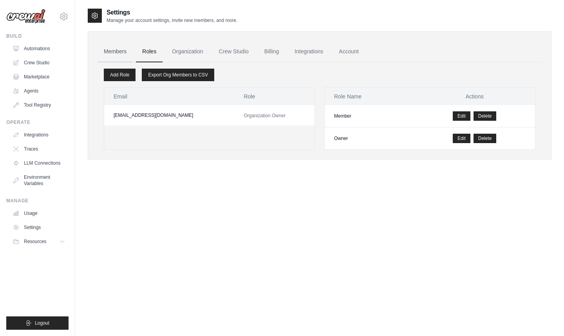
click at [118, 56] on link "Members" at bounding box center [115, 51] width 35 height 21
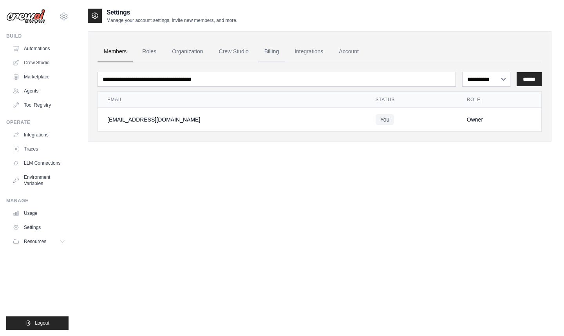
click at [284, 53] on link "Billing" at bounding box center [271, 51] width 27 height 21
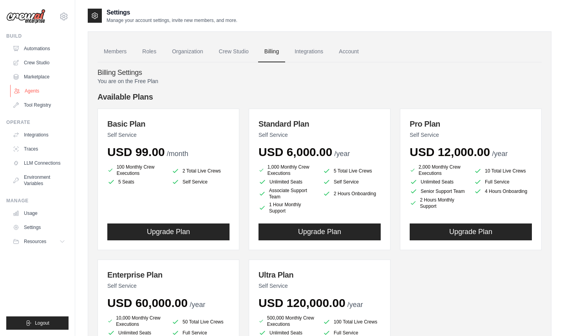
click at [36, 90] on link "Agents" at bounding box center [39, 91] width 59 height 13
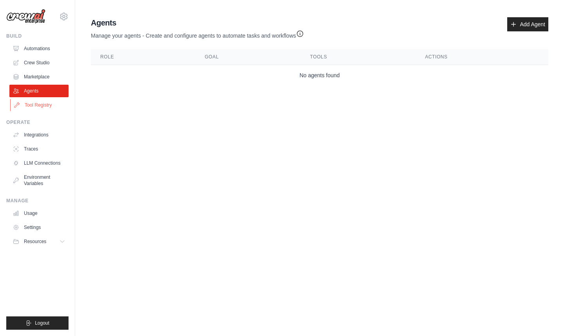
click at [36, 103] on link "Tool Registry" at bounding box center [39, 105] width 59 height 13
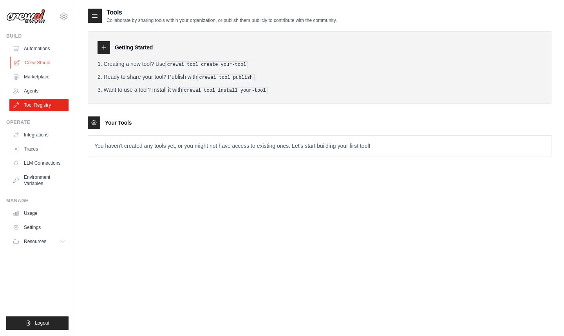
click at [38, 63] on link "Crew Studio" at bounding box center [39, 62] width 59 height 13
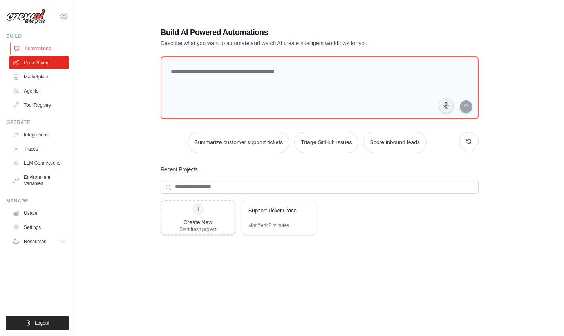
click at [40, 51] on link "Automations" at bounding box center [39, 48] width 59 height 13
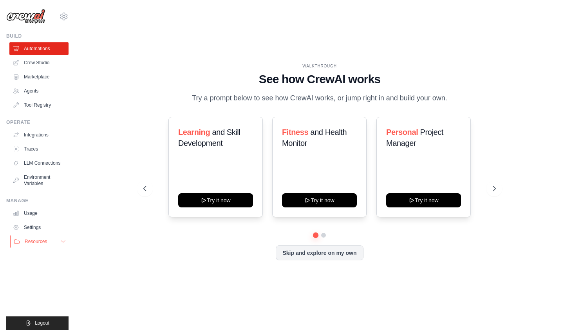
click at [33, 236] on button "Resources" at bounding box center [39, 241] width 59 height 13
click at [38, 183] on link "Environment Variables" at bounding box center [39, 180] width 59 height 19
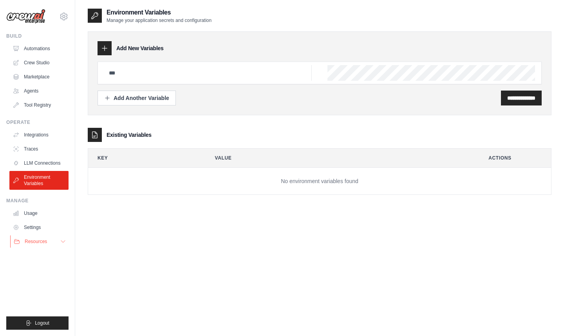
click at [62, 243] on icon at bounding box center [63, 241] width 6 height 6
click at [55, 256] on span "Documentation" at bounding box center [44, 255] width 32 height 6
